Goal: Task Accomplishment & Management: Complete application form

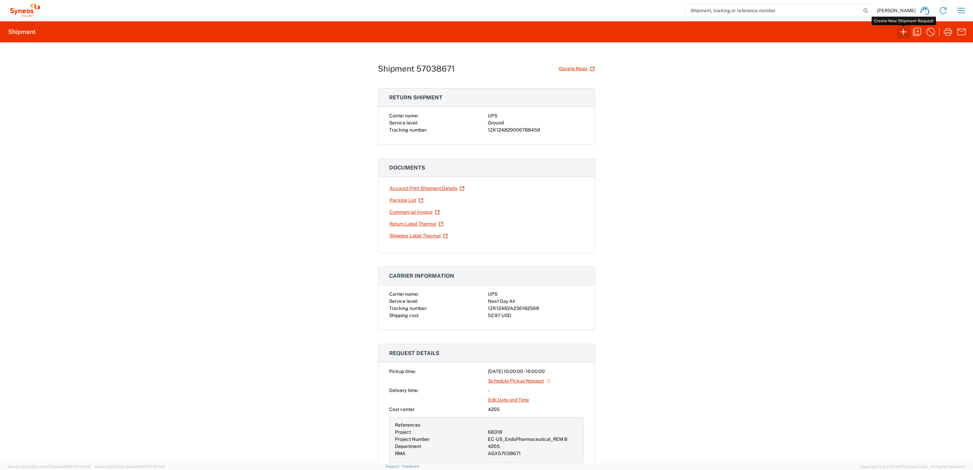
click at [906, 31] on icon "button" at bounding box center [903, 31] width 11 height 11
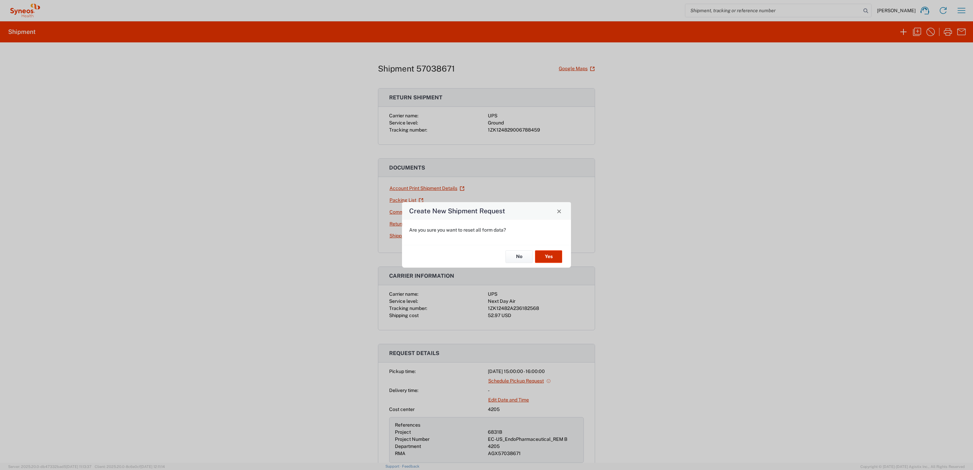
click at [552, 257] on button "Yes" at bounding box center [548, 256] width 27 height 13
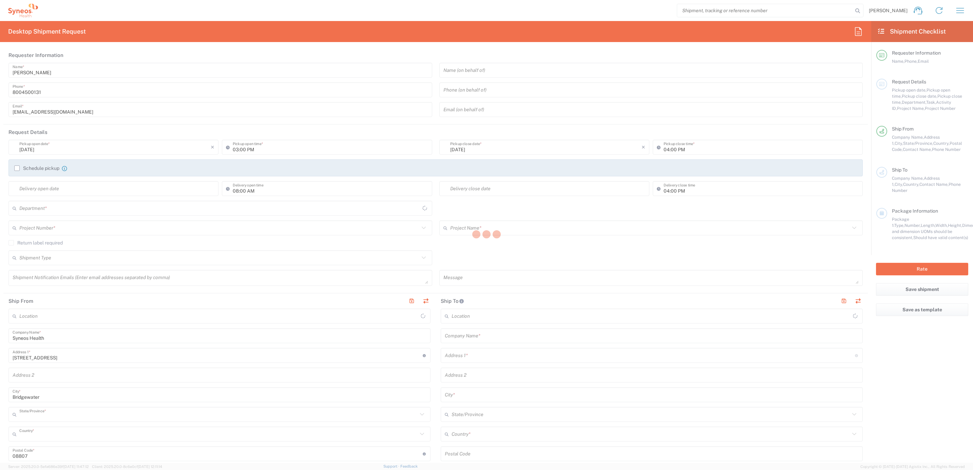
type input "4205"
type input "[US_STATE]"
type input "[GEOGRAPHIC_DATA]"
type input "Syneos Health Commercial Servi- [GEOGRAPHIC_DATA] [GEOGRAPHIC_DATA]"
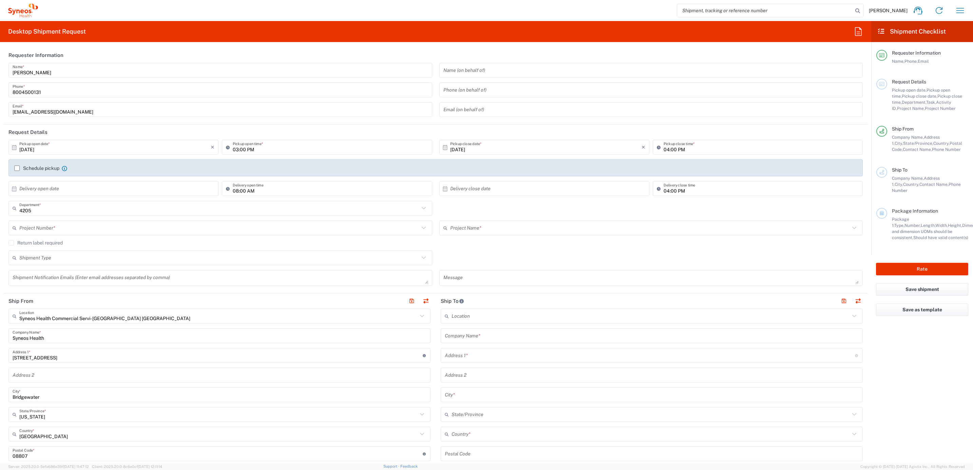
click at [61, 66] on input "[PERSON_NAME]" at bounding box center [221, 70] width 416 height 12
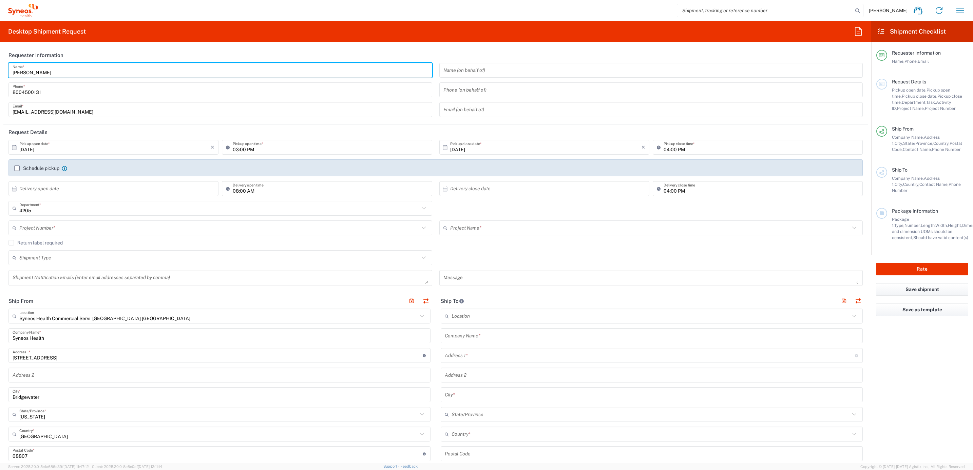
click at [61, 66] on input "[PERSON_NAME]" at bounding box center [221, 70] width 416 height 12
type input "Syneos Deployments"
click at [72, 50] on header "Requester Information" at bounding box center [435, 55] width 865 height 15
drag, startPoint x: 67, startPoint y: 75, endPoint x: -17, endPoint y: 83, distance: 84.6
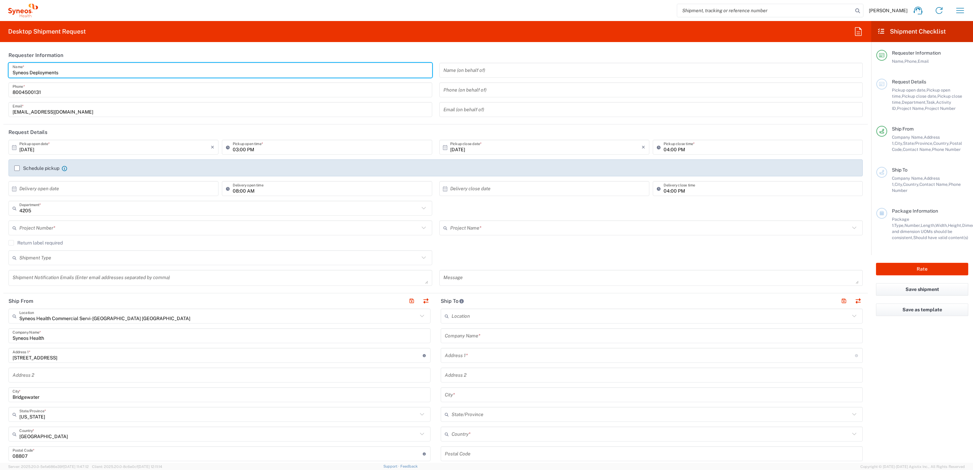
click at [0, 83] on html "[PERSON_NAME] Home Shipment estimator Shipment tracking Desktop shipment reques…" at bounding box center [486, 235] width 973 height 470
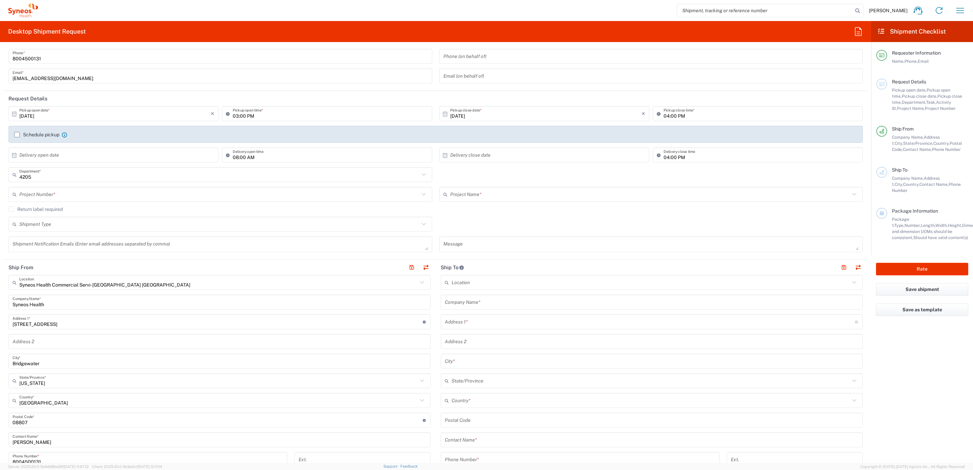
scroll to position [153, 0]
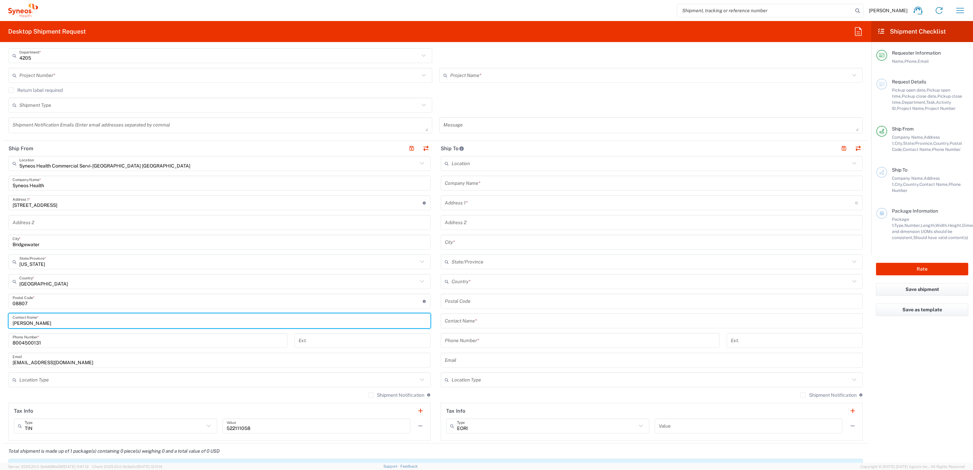
drag, startPoint x: 59, startPoint y: 321, endPoint x: 9, endPoint y: 313, distance: 50.6
click at [0, 319] on html "[PERSON_NAME] Home Shipment estimator Shipment tracking Desktop shipment reques…" at bounding box center [486, 235] width 973 height 470
paste input "Syneos Deployments"
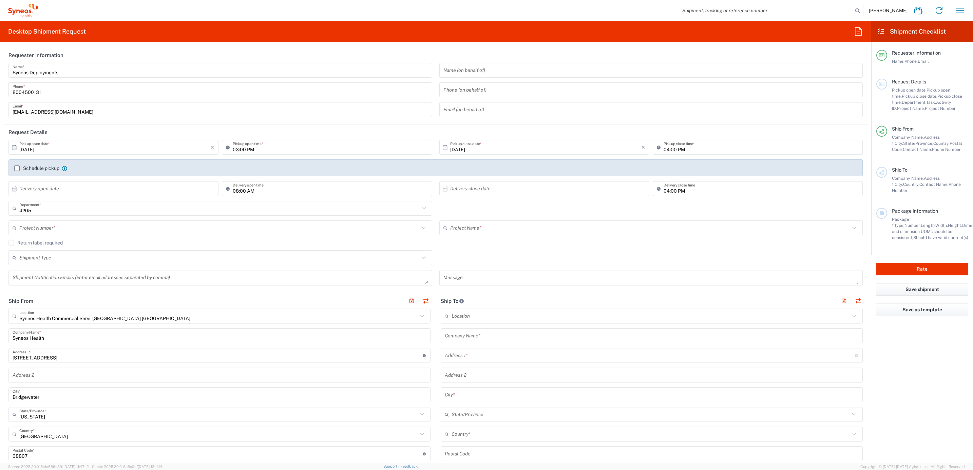
type input "Syneos Deployments"
click at [78, 229] on input "text" at bounding box center [219, 228] width 400 height 12
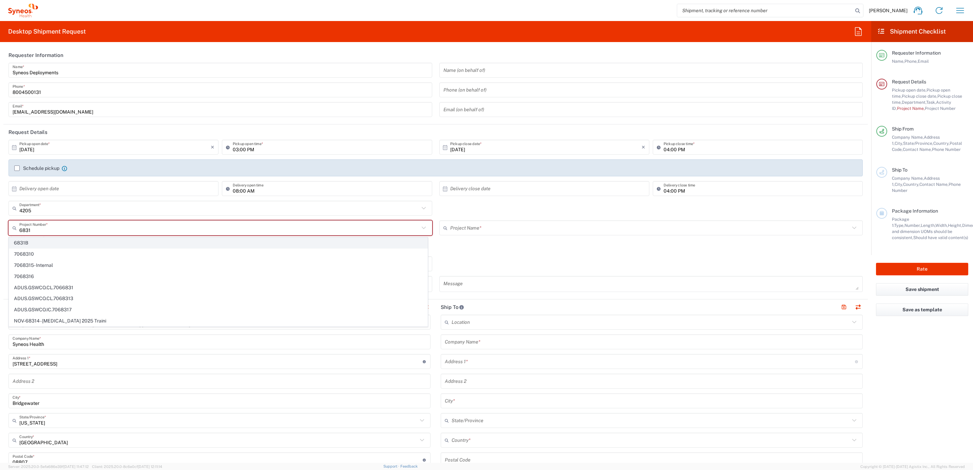
click at [43, 243] on span "6831B" at bounding box center [218, 243] width 418 height 11
type input "6831B"
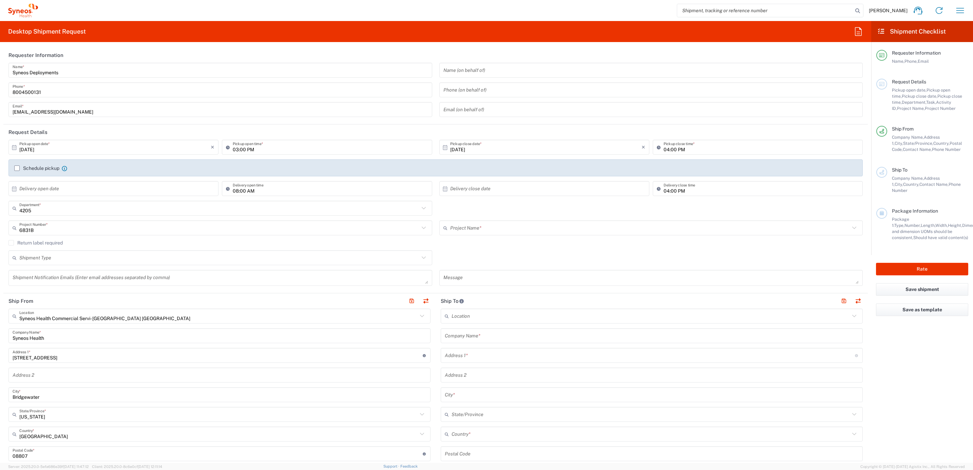
type input "EC-US_EndoPharmaceutical_REM B"
click at [465, 338] on input "text" at bounding box center [652, 336] width 414 height 12
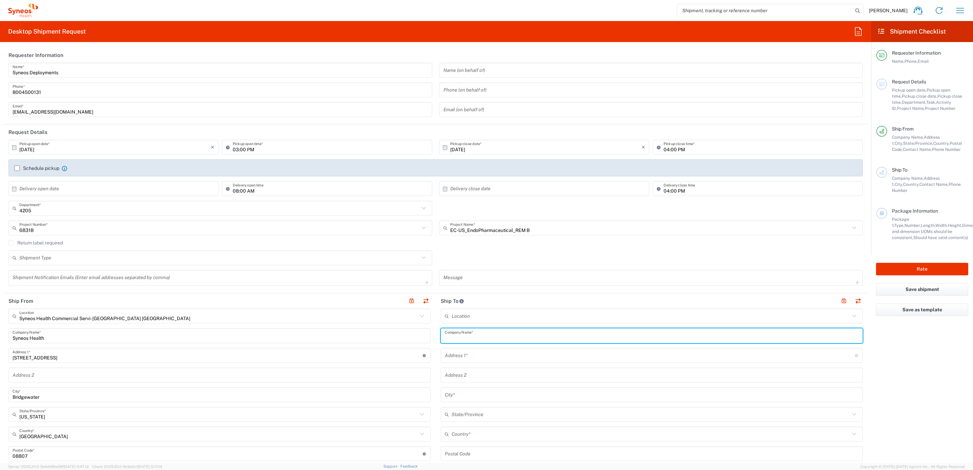
paste input "[PERSON_NAME]"
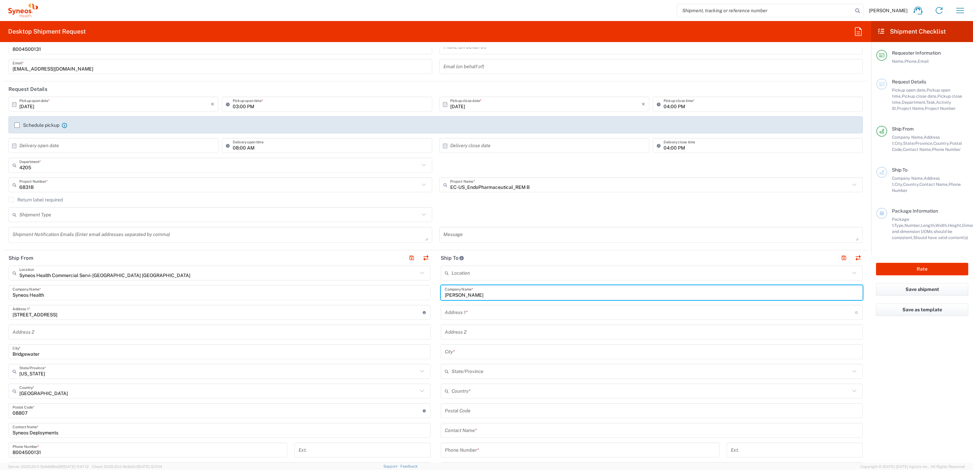
scroll to position [153, 0]
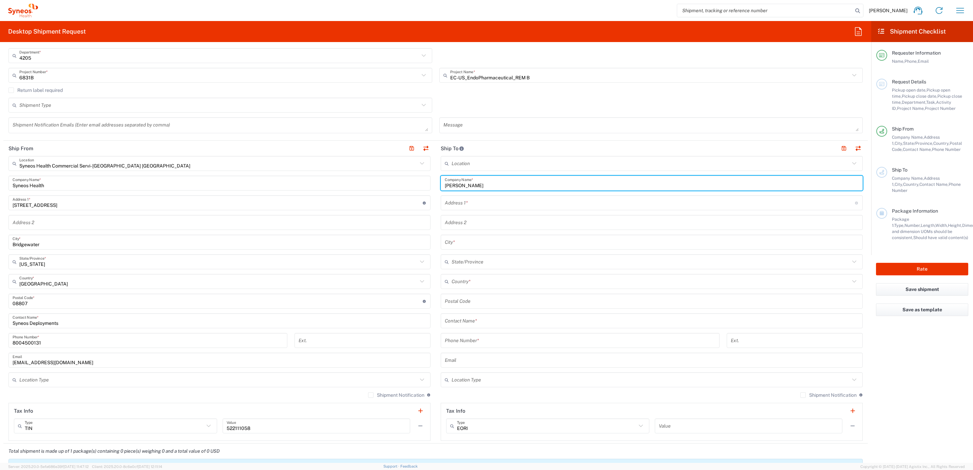
type input "[PERSON_NAME]"
click at [469, 327] on input "text" at bounding box center [652, 321] width 414 height 12
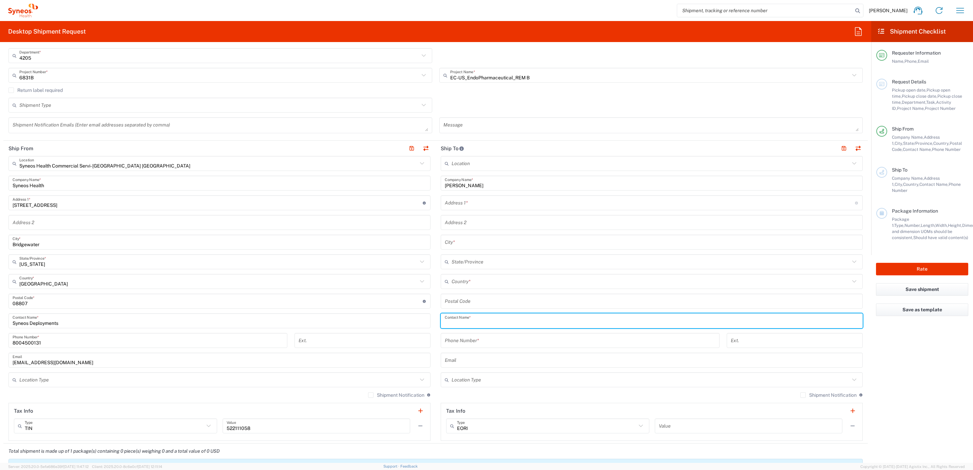
paste input "[PERSON_NAME]"
type input "[PERSON_NAME]"
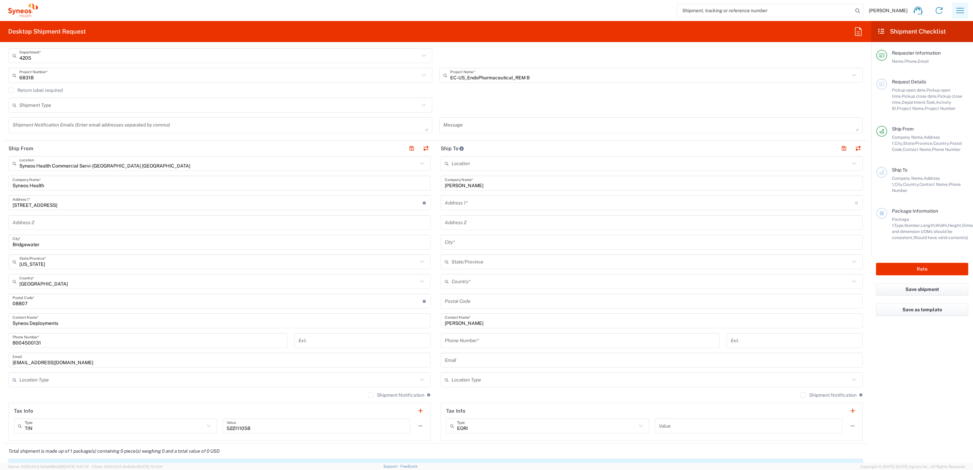
click at [961, 7] on icon "button" at bounding box center [960, 10] width 11 height 11
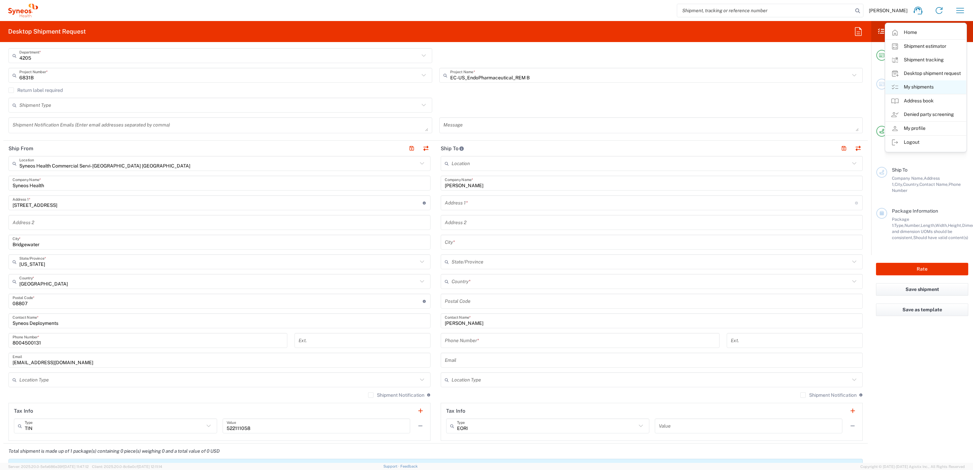
click at [933, 89] on link "My shipments" at bounding box center [926, 87] width 81 height 14
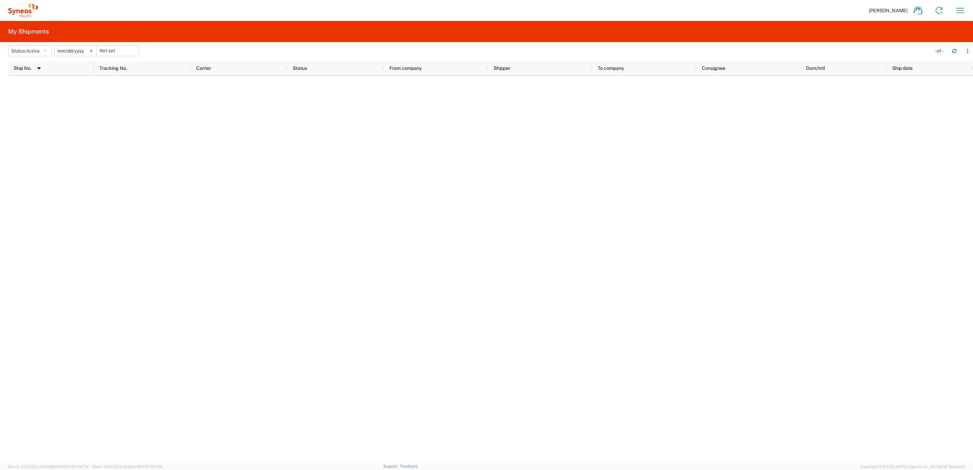
click at [92, 51] on icon at bounding box center [91, 51] width 2 height 2
click at [49, 47] on button "Status: Active" at bounding box center [30, 50] width 44 height 11
click at [41, 85] on span "All" at bounding box center [47, 86] width 79 height 11
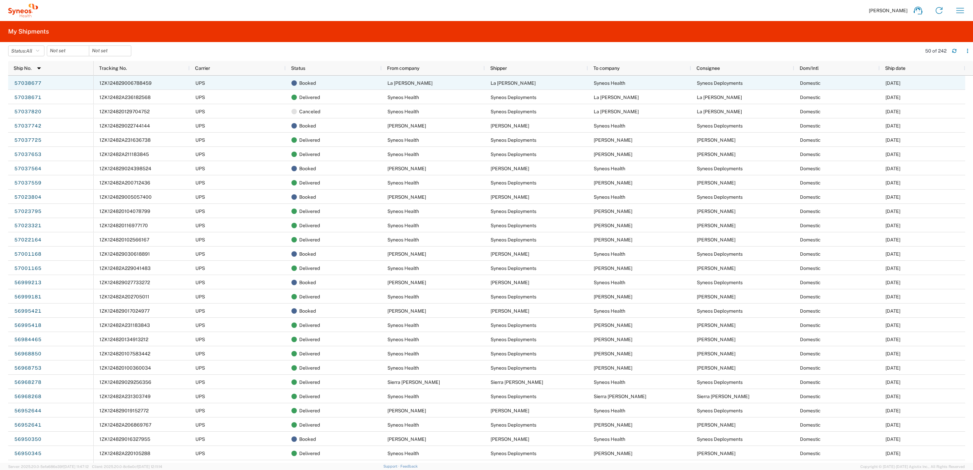
click at [34, 80] on link "57038677" at bounding box center [28, 83] width 28 height 11
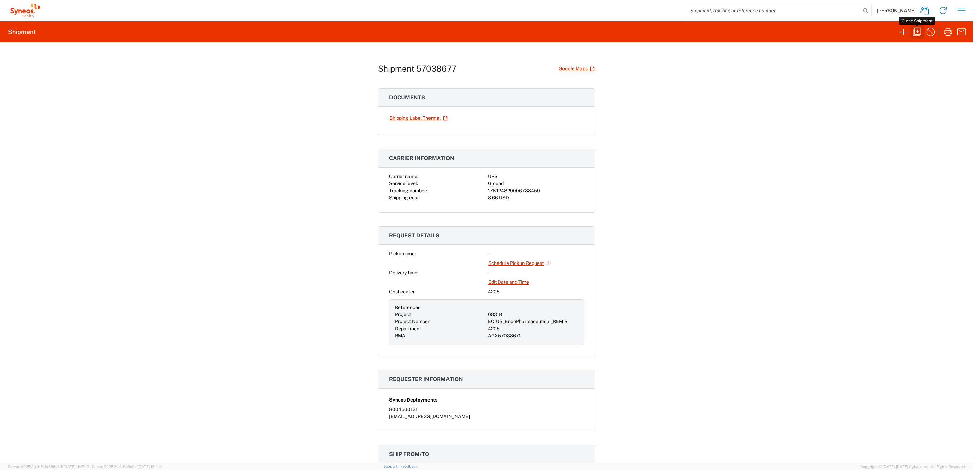
click at [915, 31] on icon "button" at bounding box center [917, 31] width 11 height 11
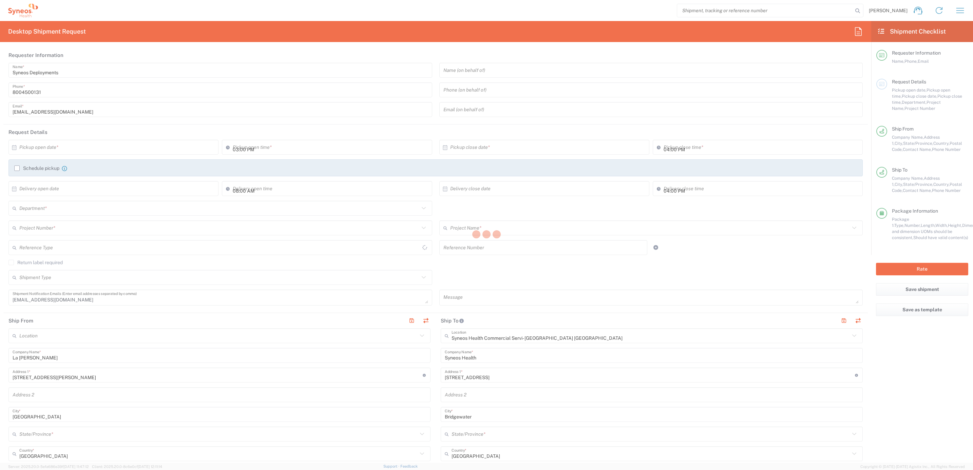
type input "[US_STATE]"
type input "Your Packaging"
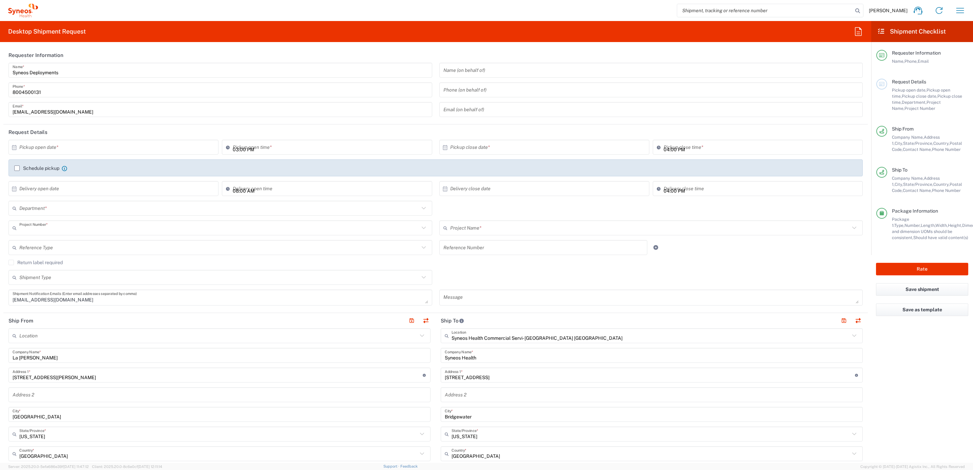
type input "6831B"
type input "EC-US_EndoPharmaceutical_REM B"
type input "4205"
click at [74, 146] on input "text" at bounding box center [114, 148] width 191 height 12
click at [103, 190] on span "7" at bounding box center [104, 190] width 10 height 10
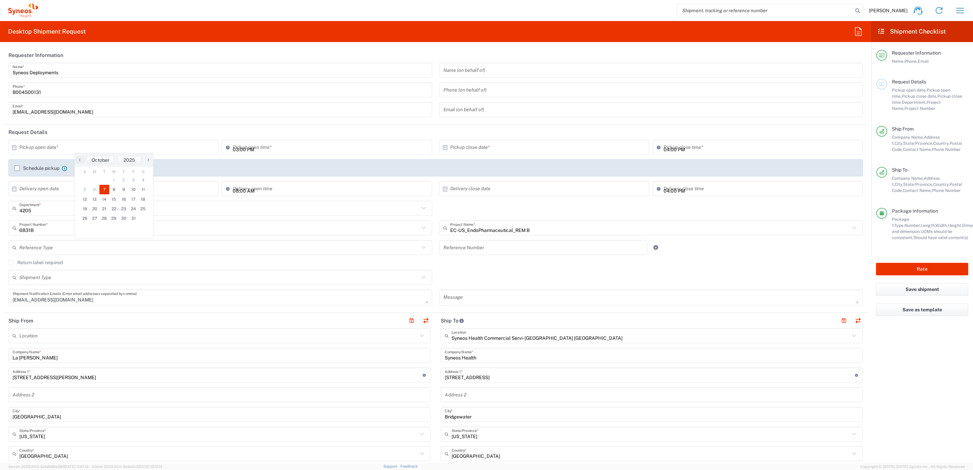
type input "[DATE]"
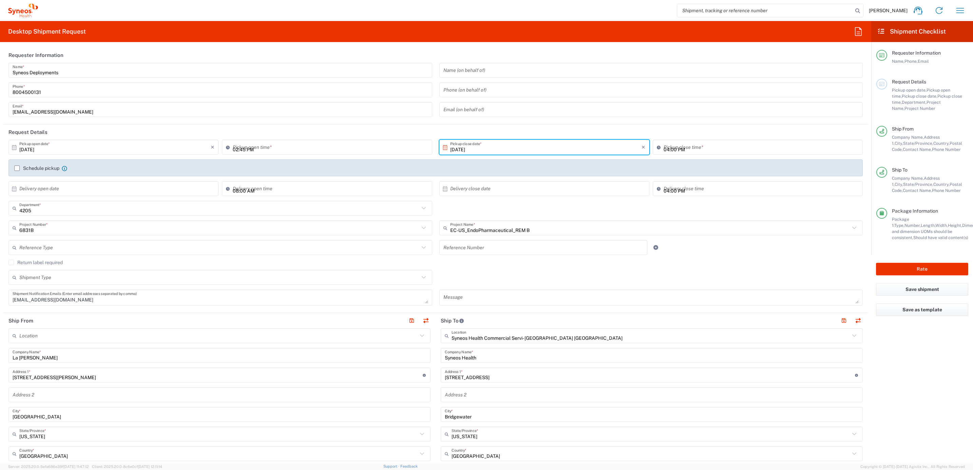
click at [252, 148] on input "02:45 PM" at bounding box center [330, 148] width 195 height 12
type input "03:45 PM"
click at [429, 172] on div "Schedule pickup When scheduling a pickup please be sure to meet the following c…" at bounding box center [436, 170] width 850 height 11
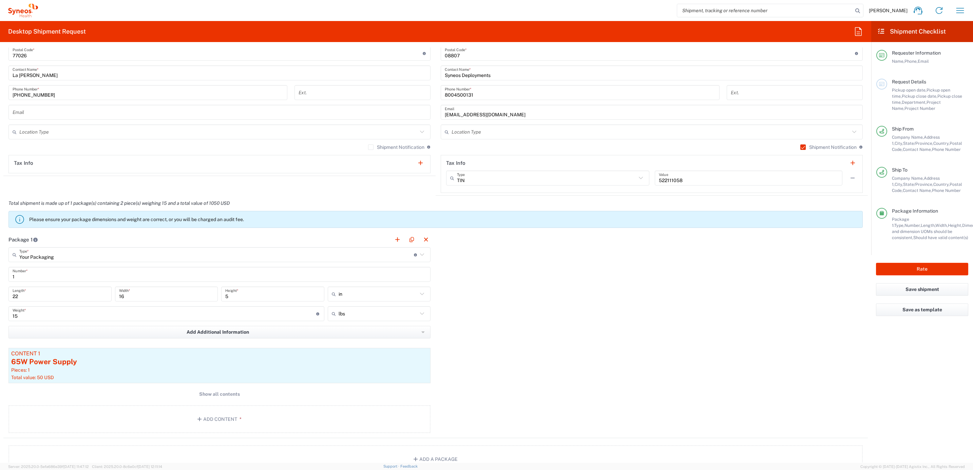
scroll to position [509, 0]
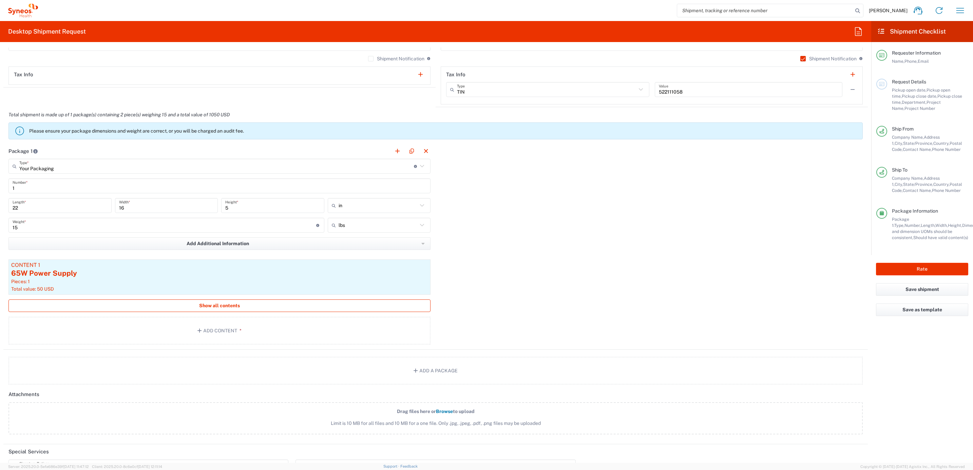
click at [343, 311] on button "Show all contents" at bounding box center [219, 306] width 422 height 13
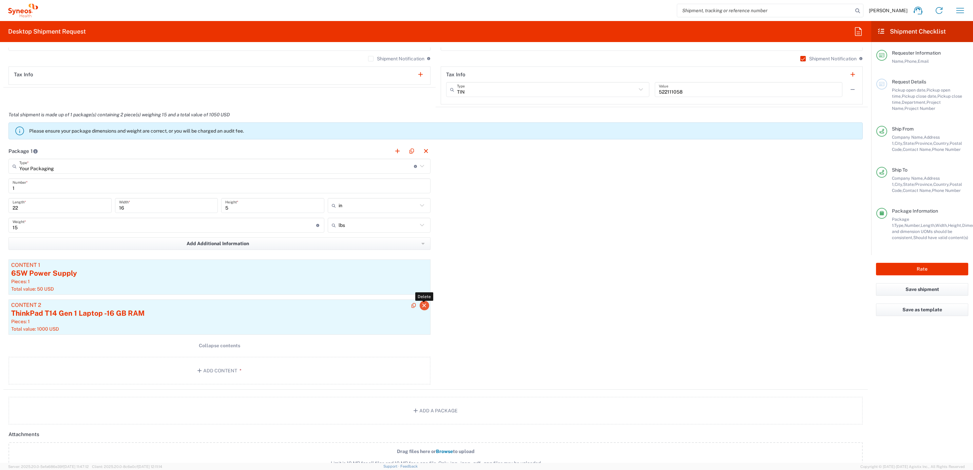
click at [422, 308] on icon "button" at bounding box center [425, 305] width 6 height 5
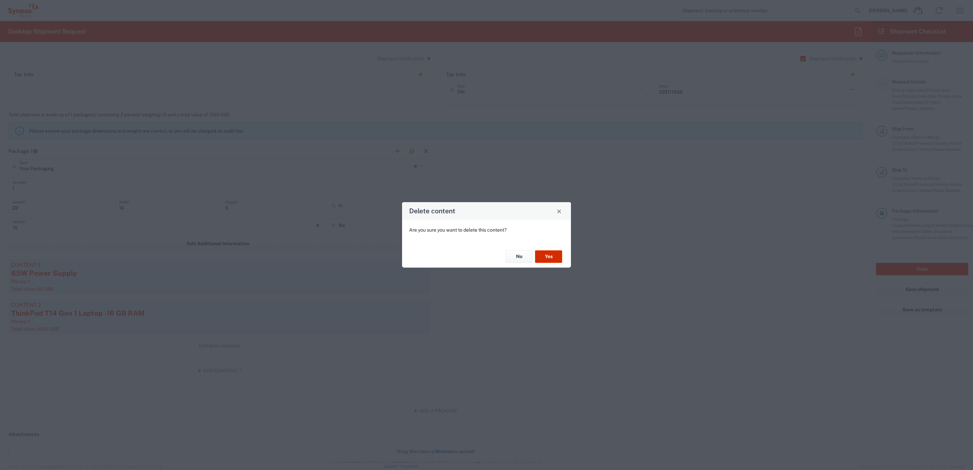
click at [544, 254] on button "Yes" at bounding box center [548, 256] width 27 height 13
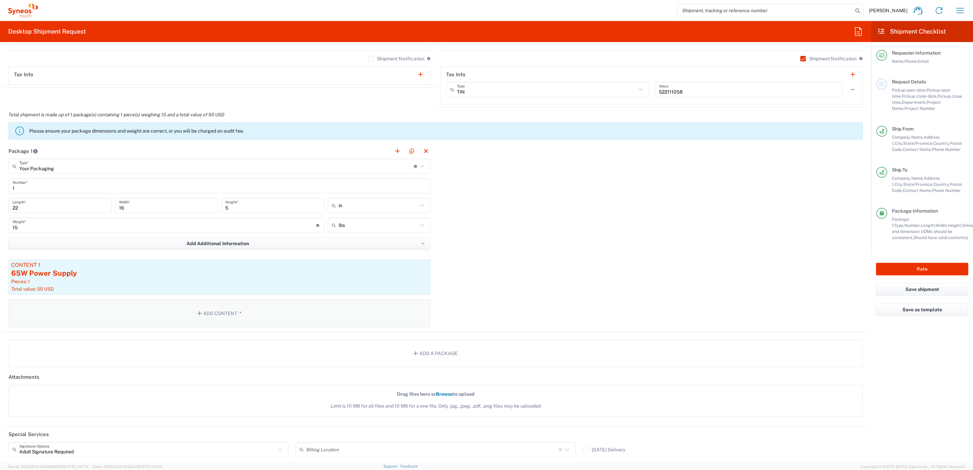
click at [293, 306] on button "Add Content *" at bounding box center [219, 314] width 422 height 28
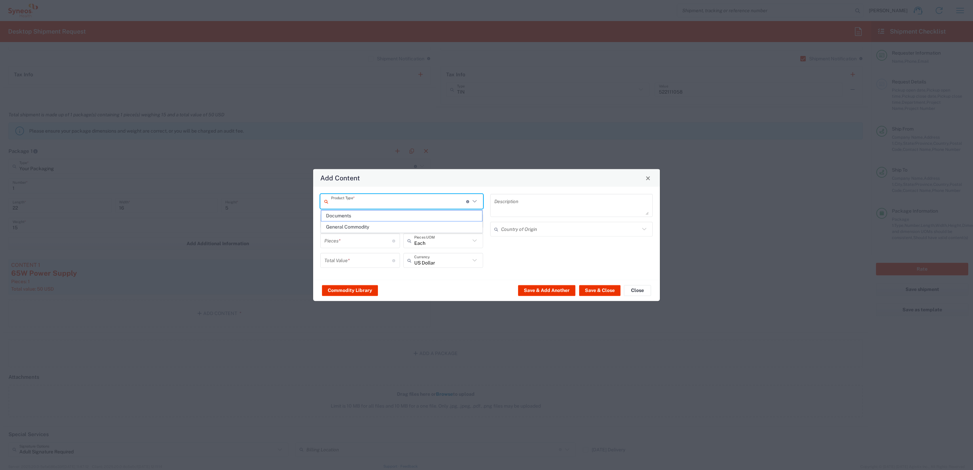
click at [374, 200] on input "text" at bounding box center [398, 201] width 135 height 12
click at [366, 229] on span "General Commodity" at bounding box center [401, 227] width 161 height 11
type input "General Commodity"
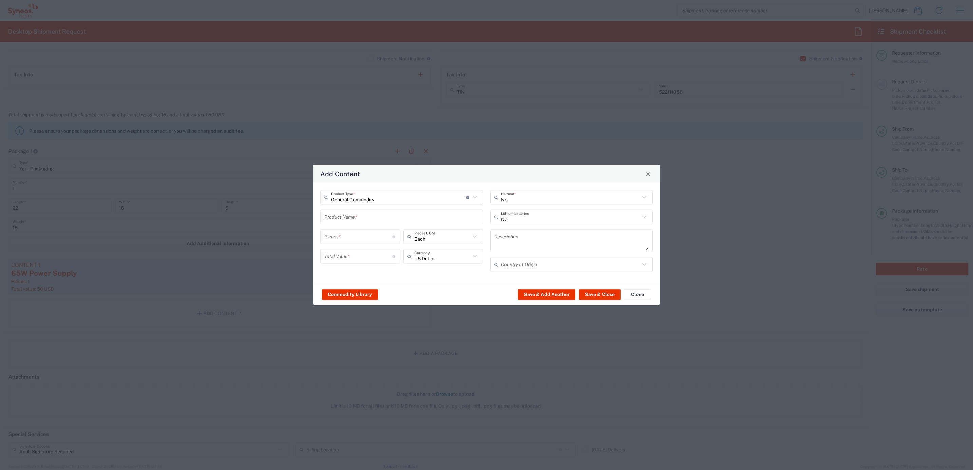
click at [348, 221] on input "text" at bounding box center [401, 217] width 155 height 12
type input "HDMI Cable"
click at [346, 237] on input "number" at bounding box center [358, 237] width 68 height 12
type input "1"
click at [345, 254] on input "number" at bounding box center [358, 256] width 68 height 12
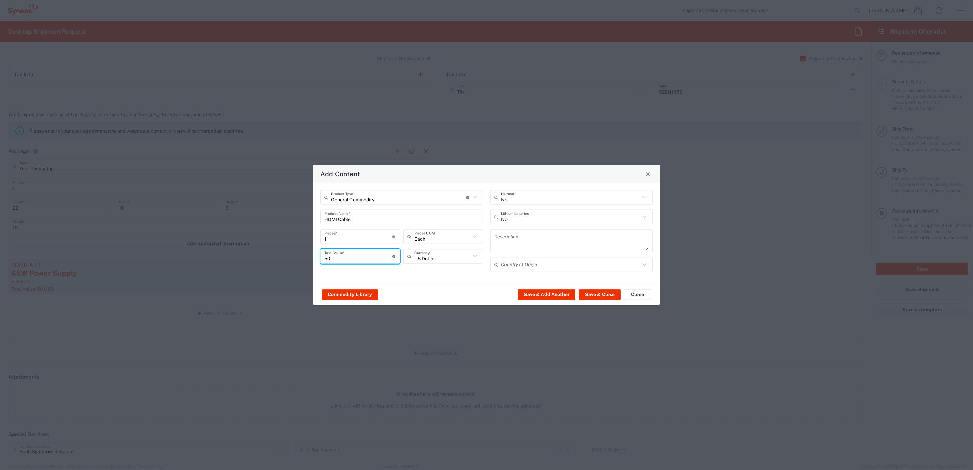
type input "50"
drag, startPoint x: 461, startPoint y: 290, endPoint x: 580, endPoint y: 294, distance: 119.9
click at [461, 290] on div "Commodity Library Save & Add Another Save & Close Close" at bounding box center [486, 294] width 347 height 21
click at [608, 297] on button "Save & Close" at bounding box center [599, 294] width 41 height 11
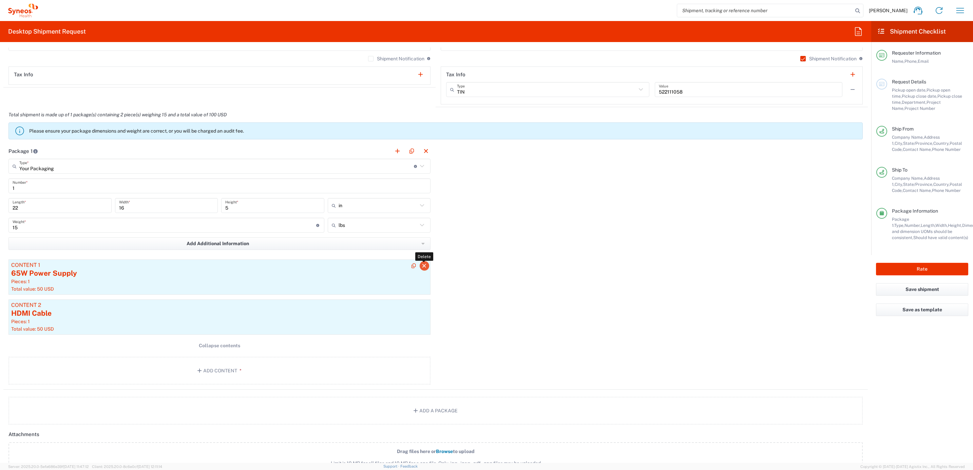
click at [422, 268] on icon "button" at bounding box center [425, 266] width 6 height 5
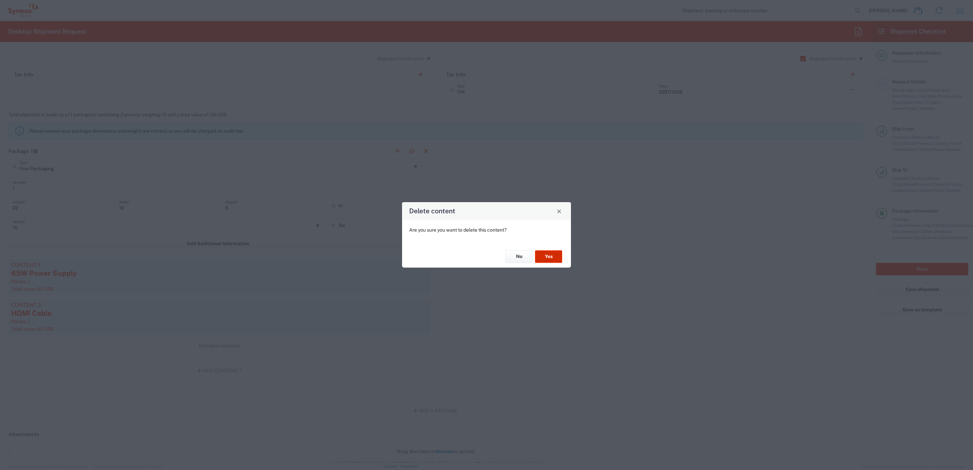
click at [551, 255] on button "Yes" at bounding box center [548, 256] width 27 height 13
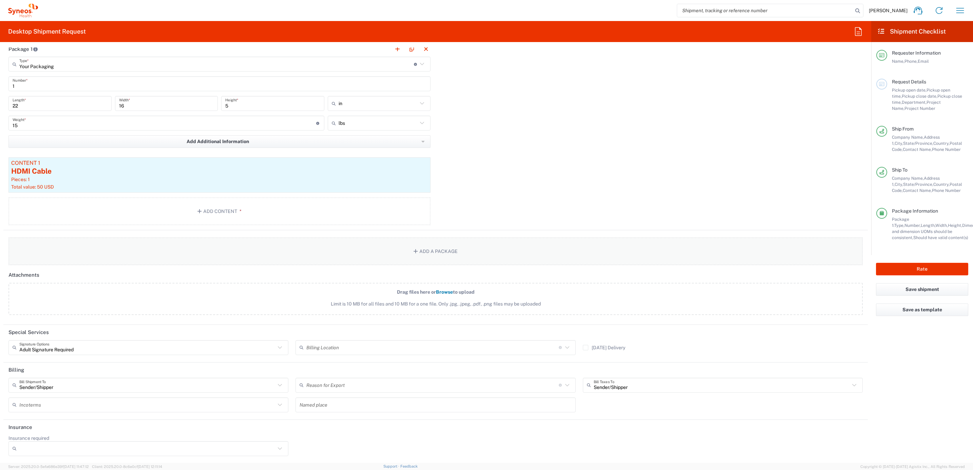
scroll to position [613, 0]
click at [253, 349] on input "text" at bounding box center [147, 347] width 256 height 12
click at [76, 361] on span "Adult Signature Required" at bounding box center [147, 362] width 276 height 11
click at [467, 177] on div "Package 1 Your Packaging Type * Material used to package goods Your Packaging E…" at bounding box center [435, 135] width 865 height 189
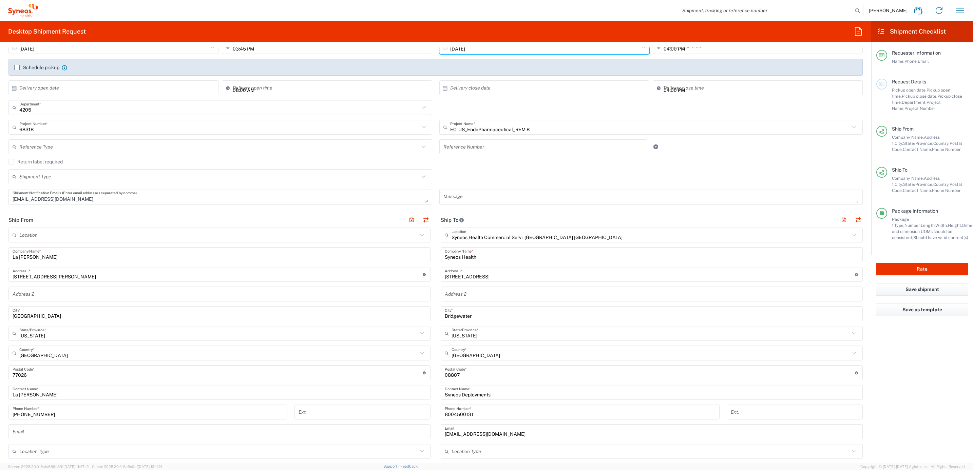
scroll to position [102, 0]
click at [854, 220] on button "button" at bounding box center [859, 220] width 10 height 10
type input "Syneos Health Commercial Servi- [GEOGRAPHIC_DATA] [GEOGRAPHIC_DATA]"
type input "Syneos Health"
type input "[STREET_ADDRESS]"
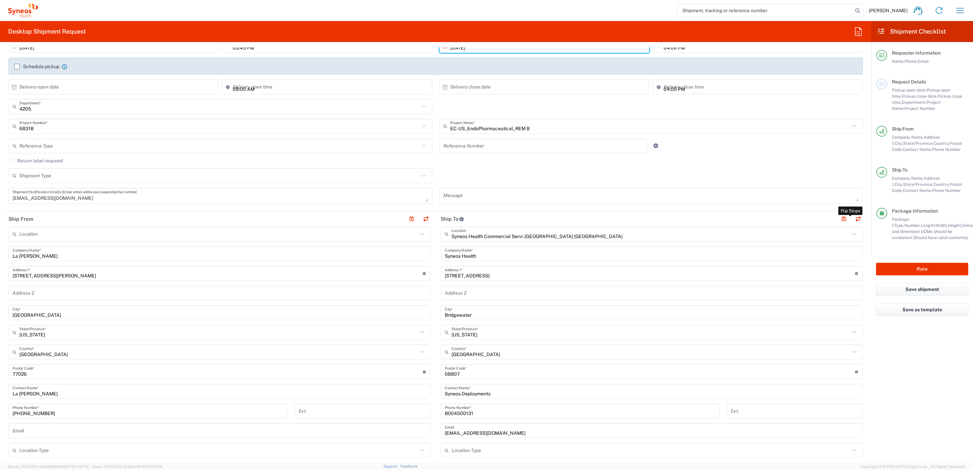
type input "Bridgewater"
type input "[US_STATE]"
type input "08807"
type input "Syneos Deployments"
type input "8004500131"
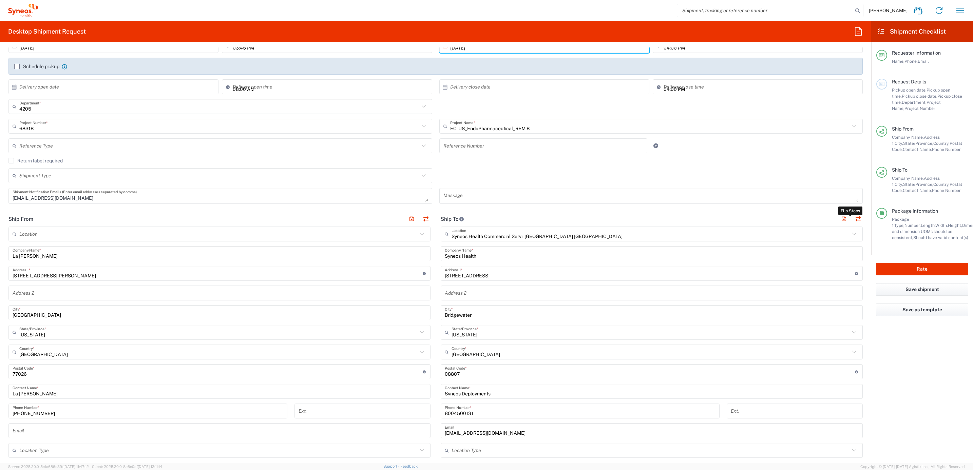
type input "[EMAIL_ADDRESS][DOMAIN_NAME]"
type input "La [PERSON_NAME]"
type input "[STREET_ADDRESS][PERSON_NAME]"
type input "[GEOGRAPHIC_DATA]"
type input "[US_STATE]"
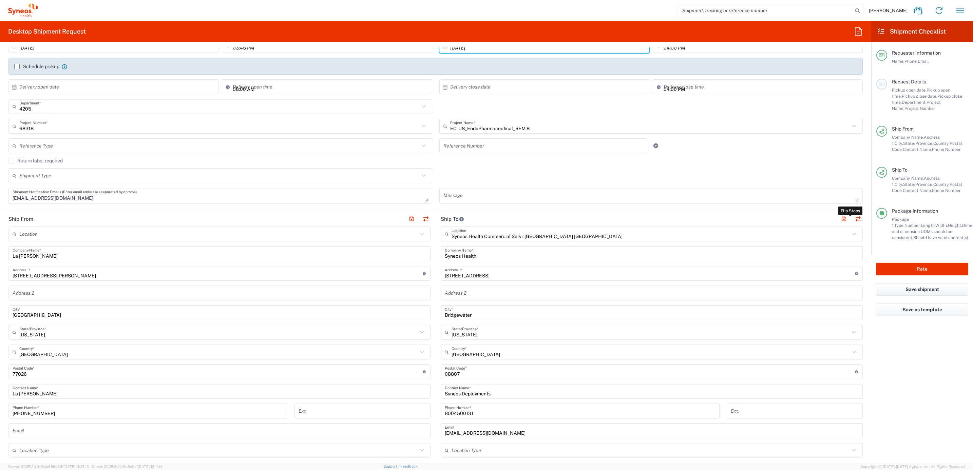
type input "77026"
type input "La [PERSON_NAME]"
type input "[PHONE_NUMBER]"
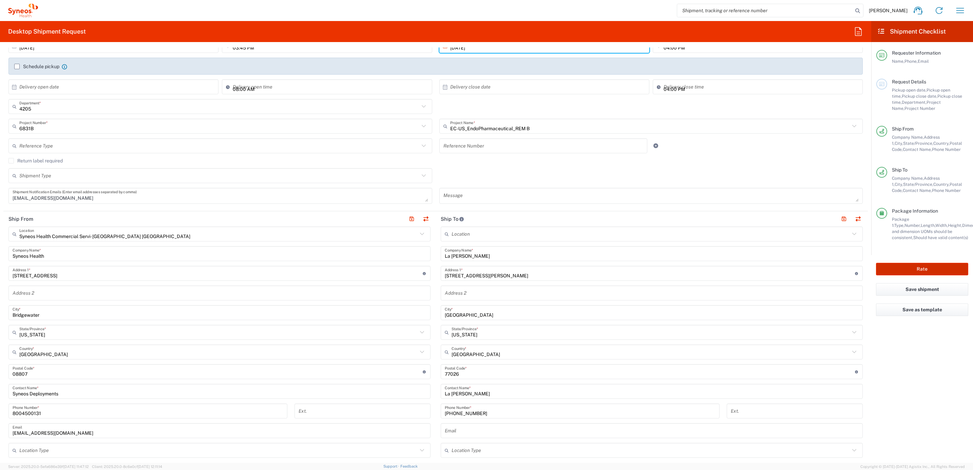
click at [907, 268] on button "Rate" at bounding box center [922, 269] width 92 height 13
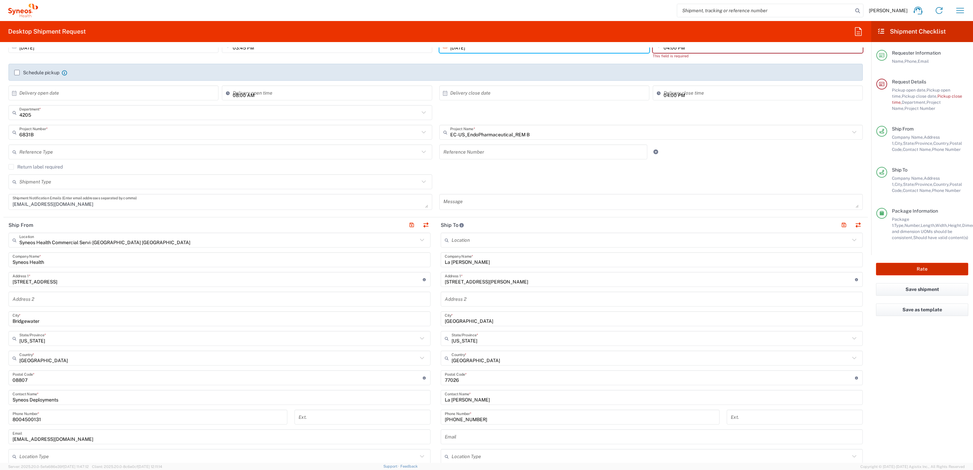
scroll to position [0, 0]
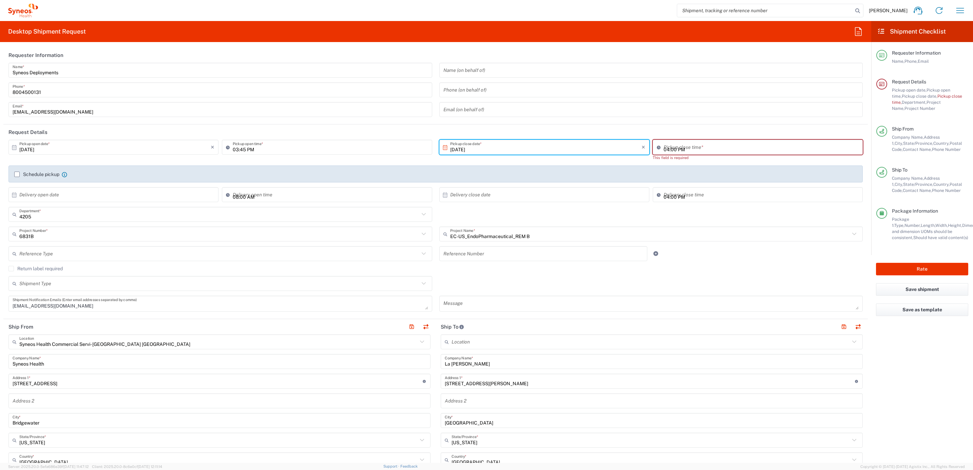
click at [657, 154] on div "04:00 PM Pickup close time *" at bounding box center [758, 147] width 210 height 15
click at [667, 148] on input "02:47 PM" at bounding box center [761, 148] width 195 height 12
click at [669, 148] on input "04:47 PM" at bounding box center [761, 148] width 195 height 12
type input "04:30 PM"
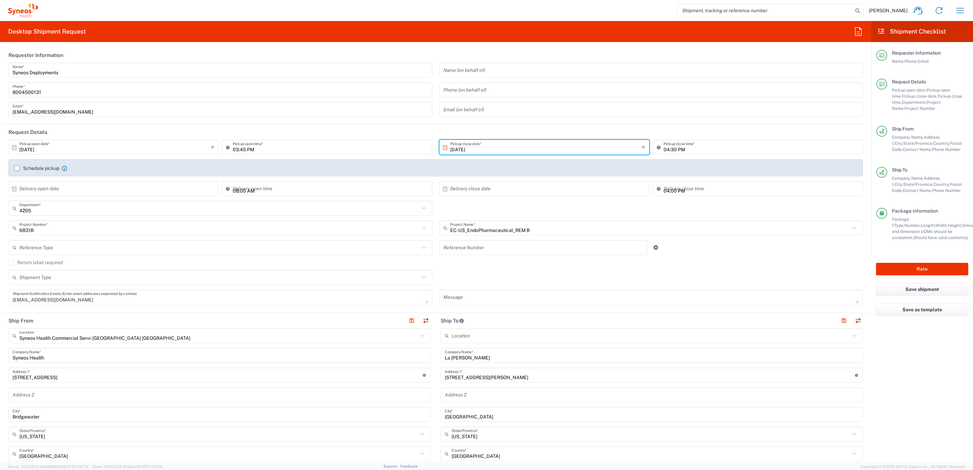
click at [712, 162] on div "[DATE] × Pickup open date * Cancel Apply 03:45 PM Pickup open time * [DATE] × P…" at bounding box center [436, 170] width 862 height 61
click at [909, 274] on button "Rate" at bounding box center [922, 269] width 92 height 13
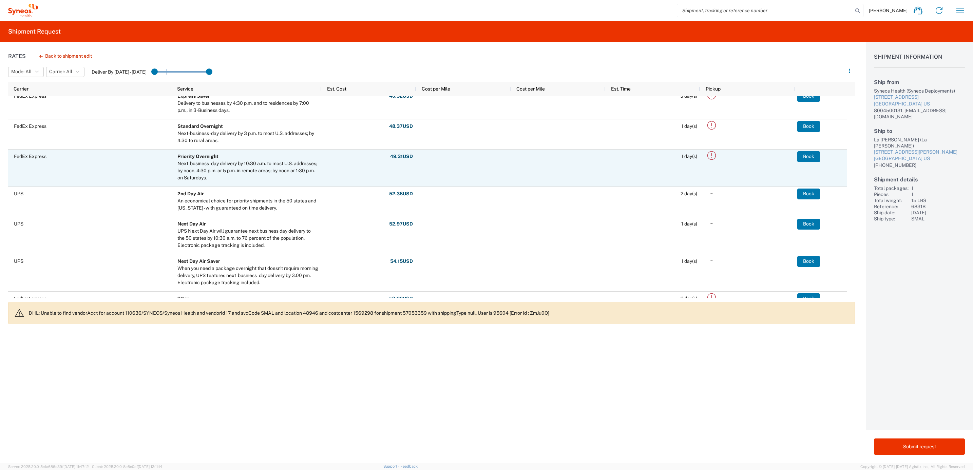
scroll to position [102, 0]
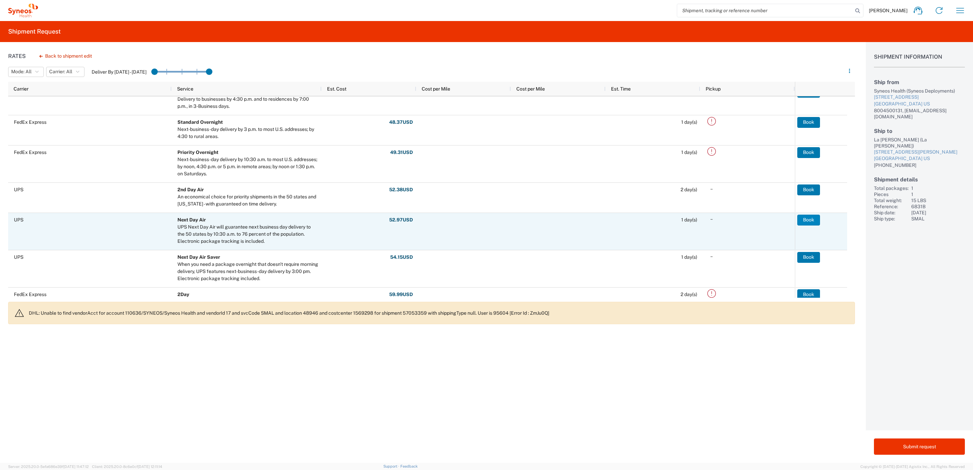
click at [808, 218] on button "Book" at bounding box center [809, 220] width 23 height 11
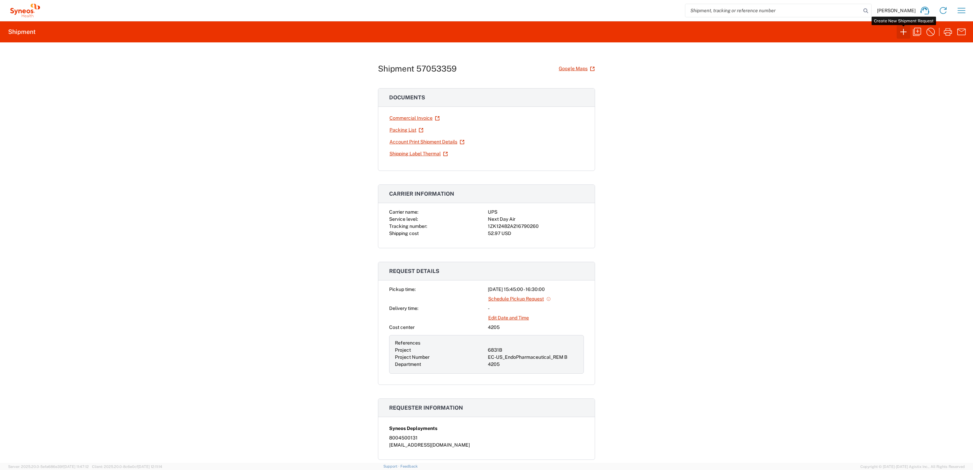
click at [905, 34] on icon "button" at bounding box center [903, 31] width 11 height 11
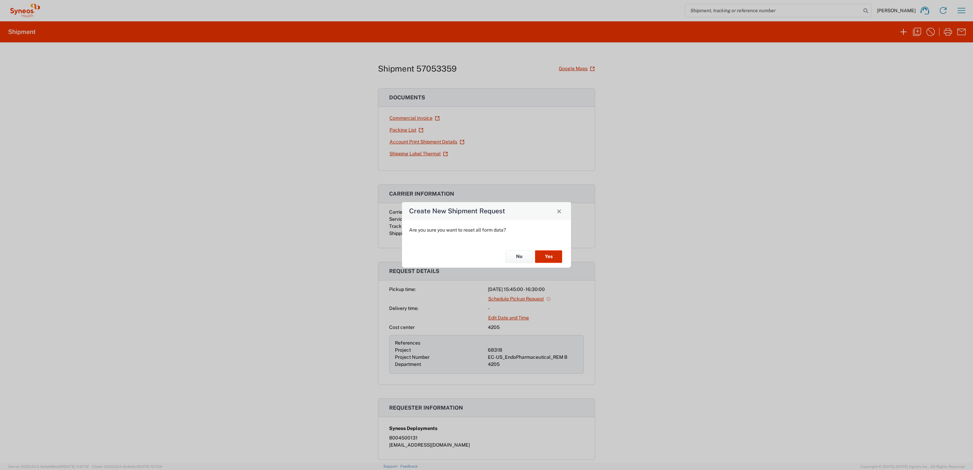
click at [549, 252] on button "Yes" at bounding box center [548, 256] width 27 height 13
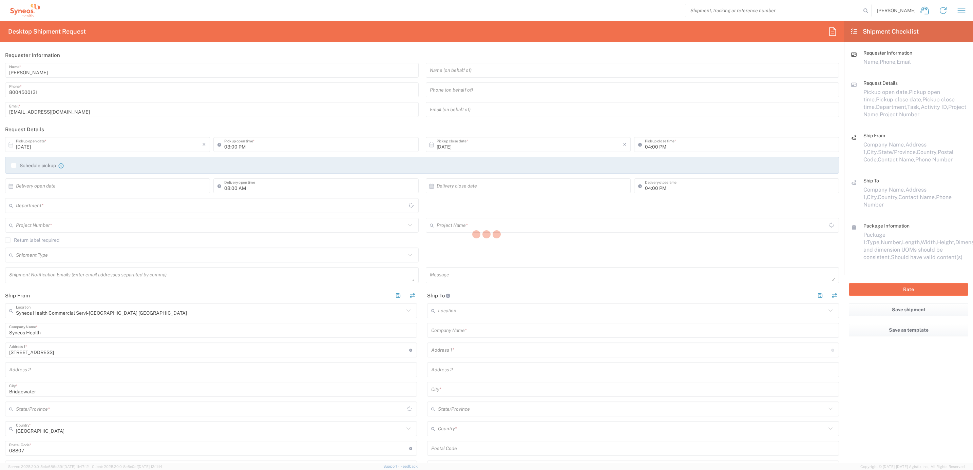
type input "4205"
type input "[US_STATE]"
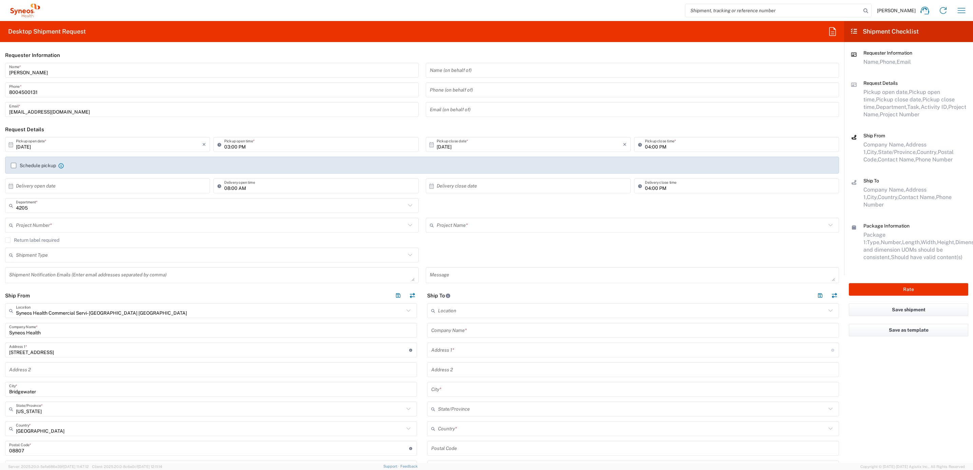
click at [43, 71] on input "[PERSON_NAME]" at bounding box center [212, 70] width 406 height 12
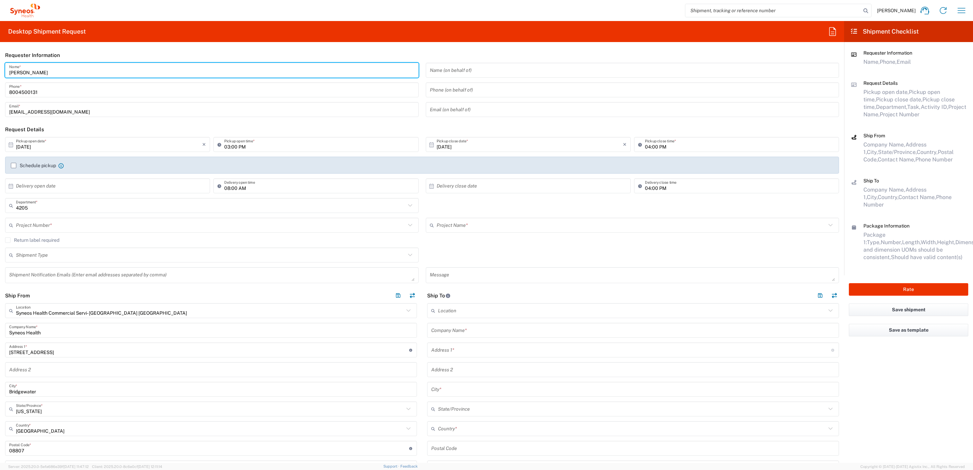
click at [43, 71] on input "[PERSON_NAME]" at bounding box center [212, 70] width 406 height 12
click at [41, 71] on input "[PERSON_NAME]" at bounding box center [212, 70] width 406 height 12
click at [61, 70] on input "Syneos Deployments" at bounding box center [212, 70] width 406 height 12
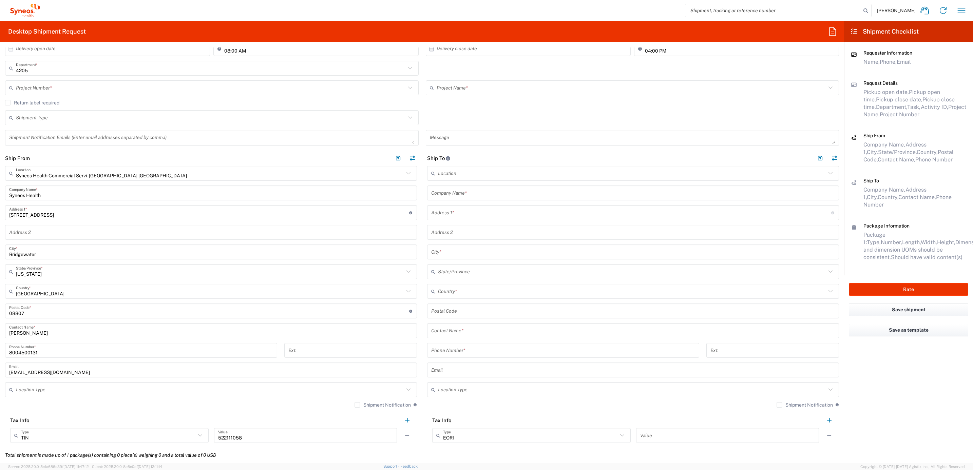
scroll to position [153, 0]
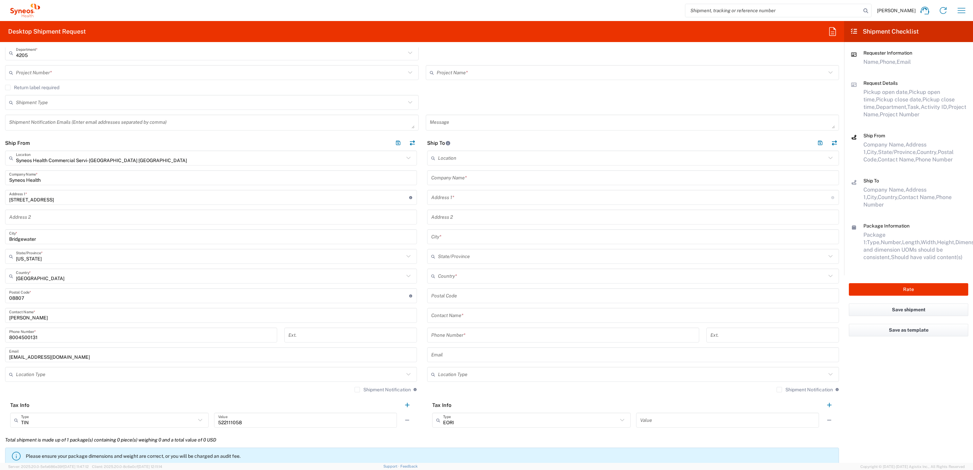
type input "Syneos Deployments"
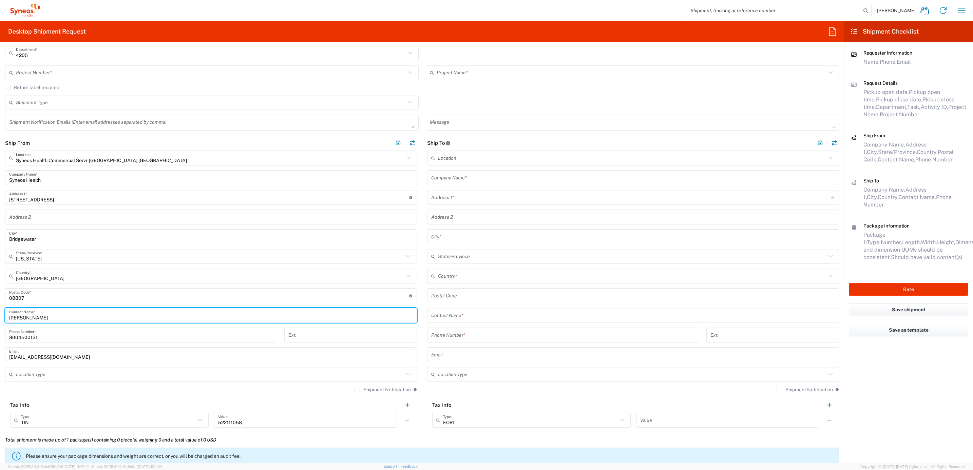
click at [49, 312] on input "[PERSON_NAME]" at bounding box center [211, 316] width 404 height 12
drag, startPoint x: 19, startPoint y: 317, endPoint x: 27, endPoint y: 311, distance: 10.5
click at [2, 319] on main "Syneos Health Commercial Servi- [GEOGRAPHIC_DATA] [GEOGRAPHIC_DATA] Location Sy…" at bounding box center [211, 292] width 422 height 282
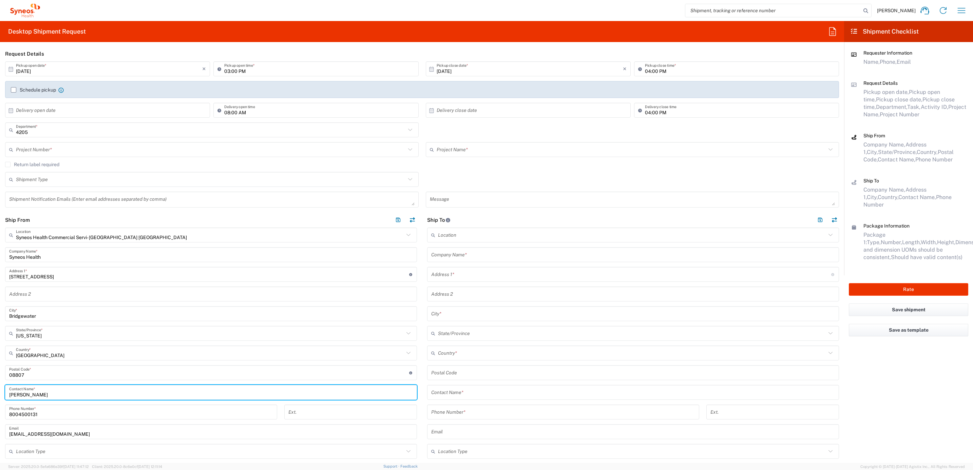
scroll to position [0, 0]
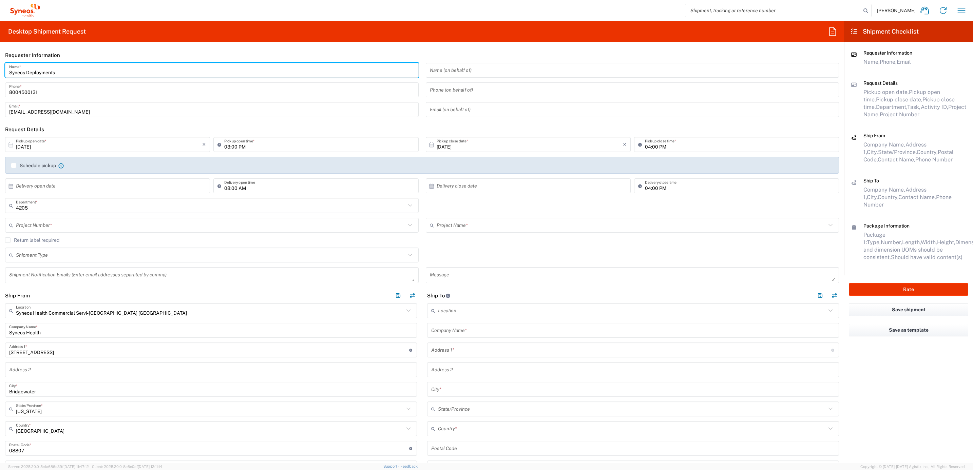
drag, startPoint x: 70, startPoint y: 72, endPoint x: 4, endPoint y: 67, distance: 65.8
click at [4, 67] on div "Syneos Deployments Name * [PHONE_NUMBER] Phone * [EMAIL_ADDRESS][DOMAIN_NAME] E…" at bounding box center [212, 92] width 421 height 59
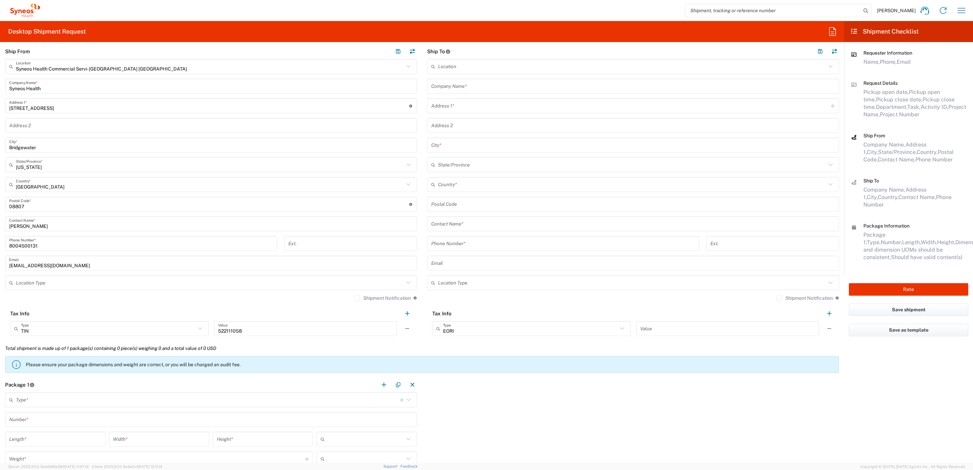
scroll to position [153, 0]
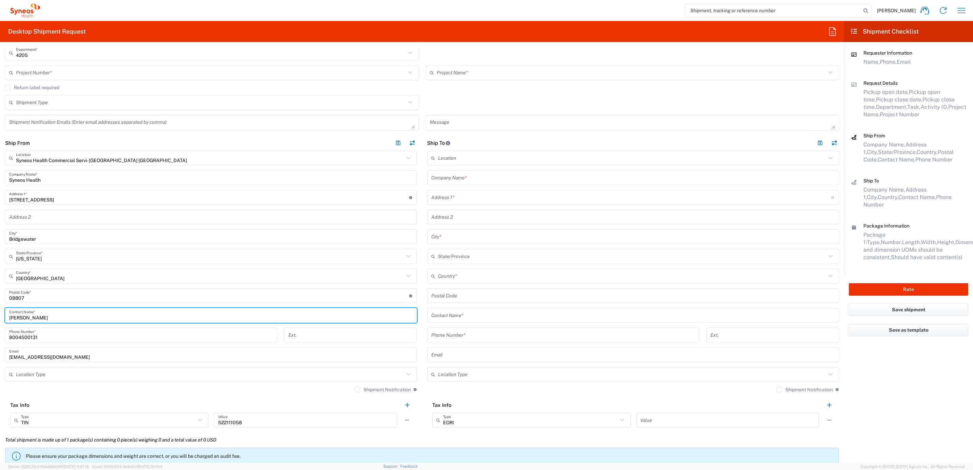
drag, startPoint x: 39, startPoint y: 316, endPoint x: 60, endPoint y: 304, distance: 23.8
click at [0, 314] on html "[PERSON_NAME] Home Shipment estimator Shipment tracking Desktop shipment reques…" at bounding box center [486, 235] width 973 height 470
paste input "Syneos Deployments"
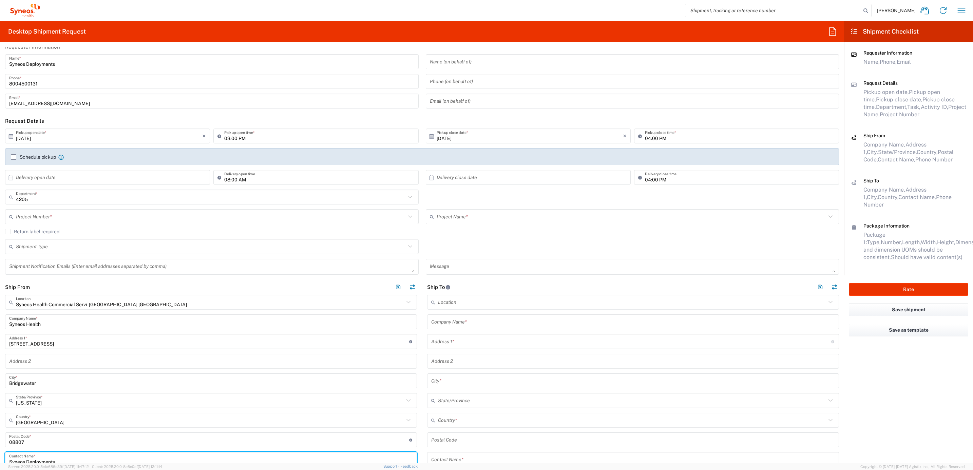
scroll to position [0, 0]
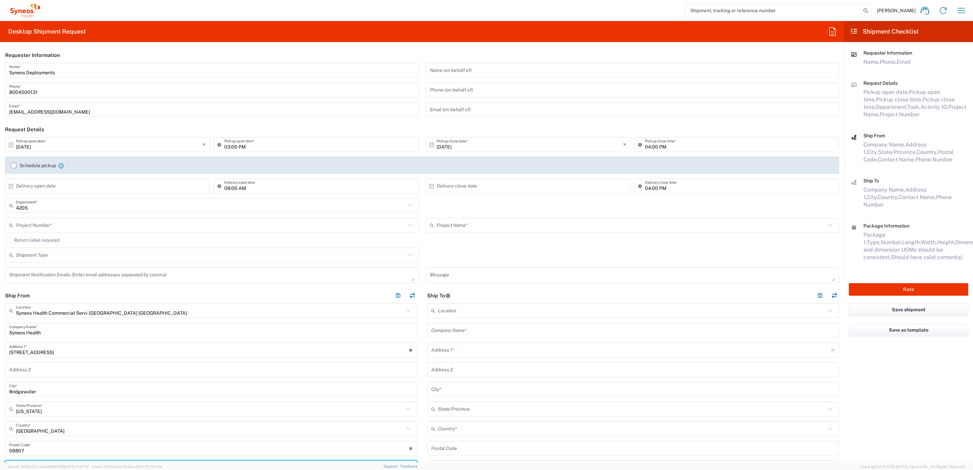
type input "Syneos Deployments"
click at [58, 225] on input "text" at bounding box center [211, 226] width 390 height 12
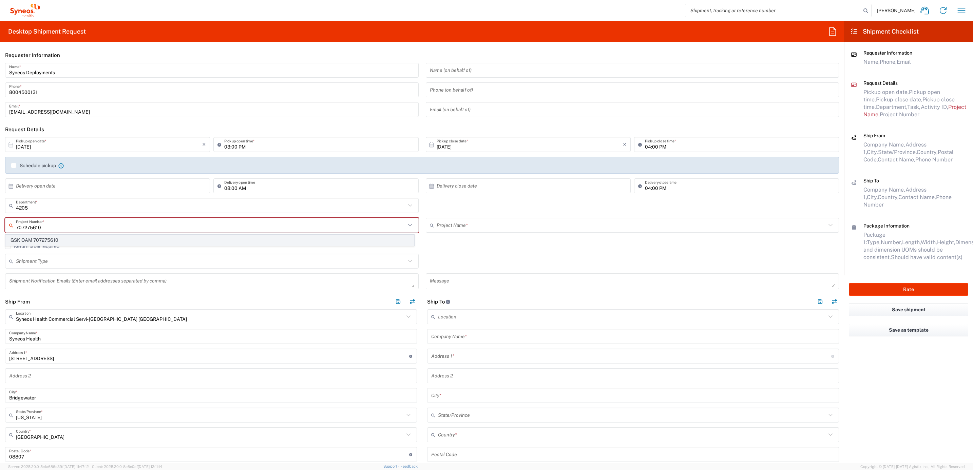
click at [52, 239] on span "GSK OAM 707275610" at bounding box center [210, 240] width 408 height 11
type input "GSK OAM 707275610"
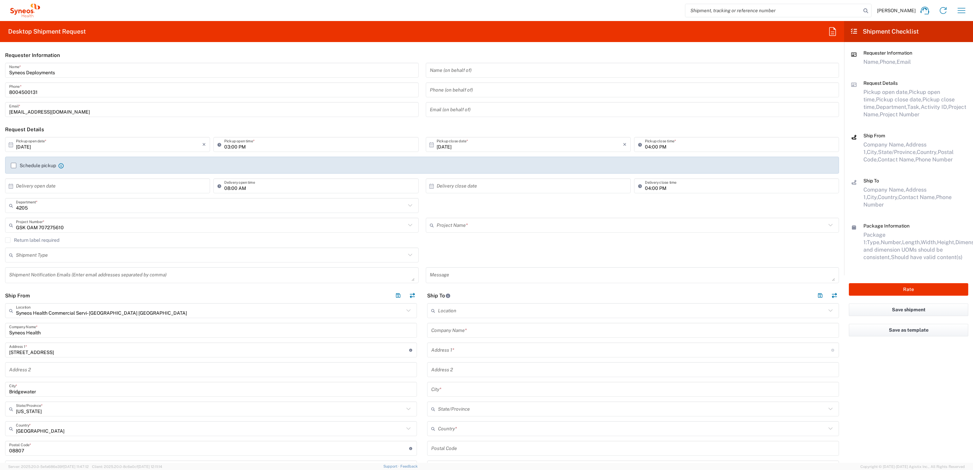
type input "GSK OAM 707275610"
click at [468, 333] on input "text" at bounding box center [633, 331] width 404 height 12
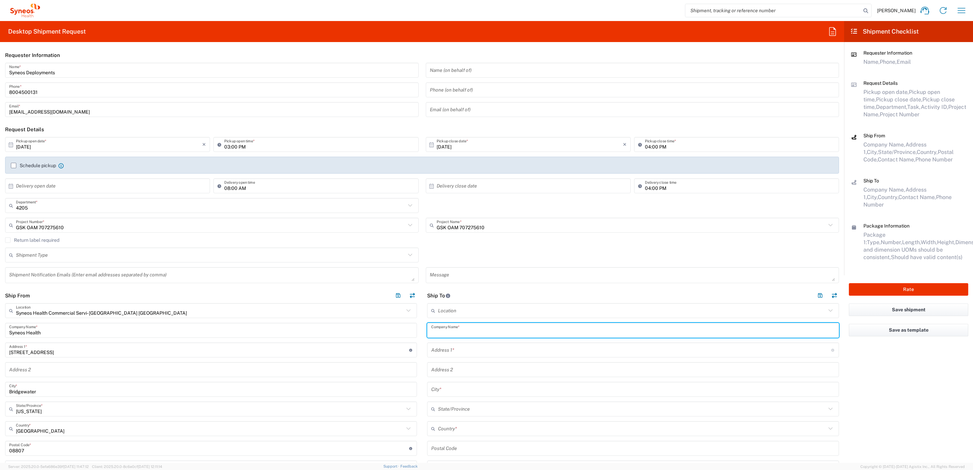
paste input "[PERSON_NAME]"
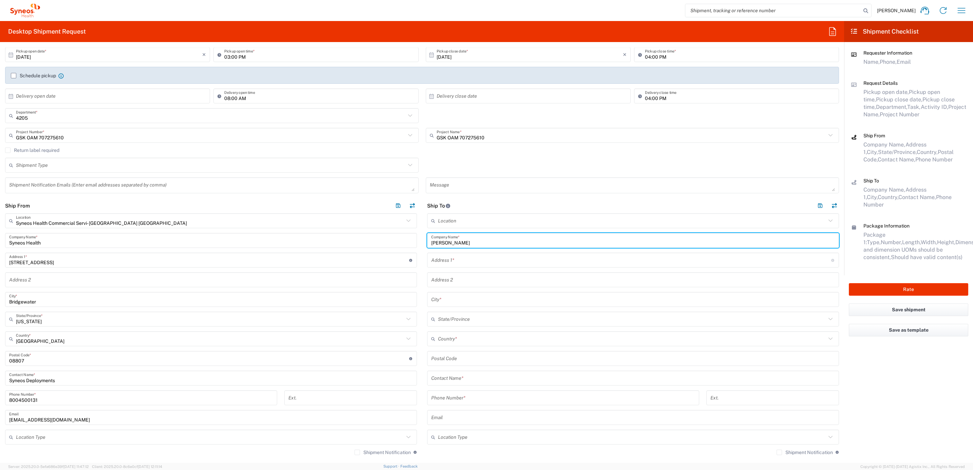
scroll to position [102, 0]
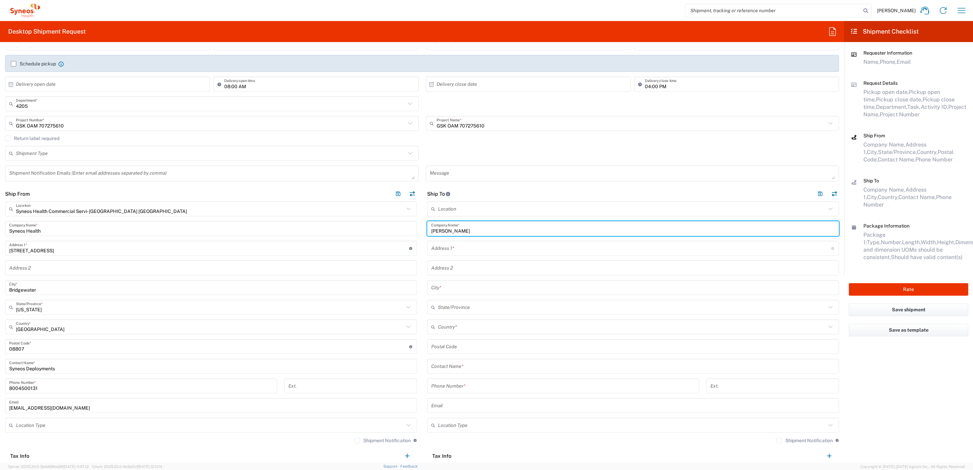
type input "[PERSON_NAME]"
click at [462, 369] on input "text" at bounding box center [633, 367] width 404 height 12
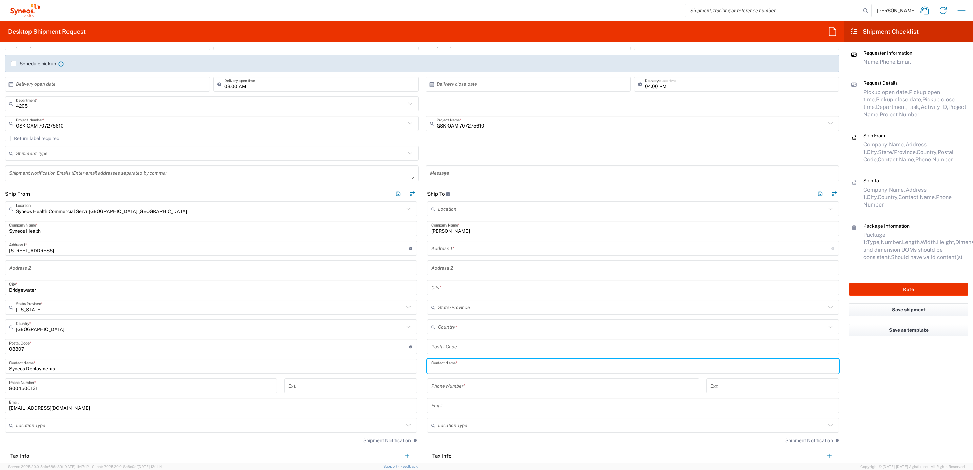
paste input "[PERSON_NAME]"
type input "[PERSON_NAME]"
click at [462, 248] on input "text" at bounding box center [631, 249] width 400 height 12
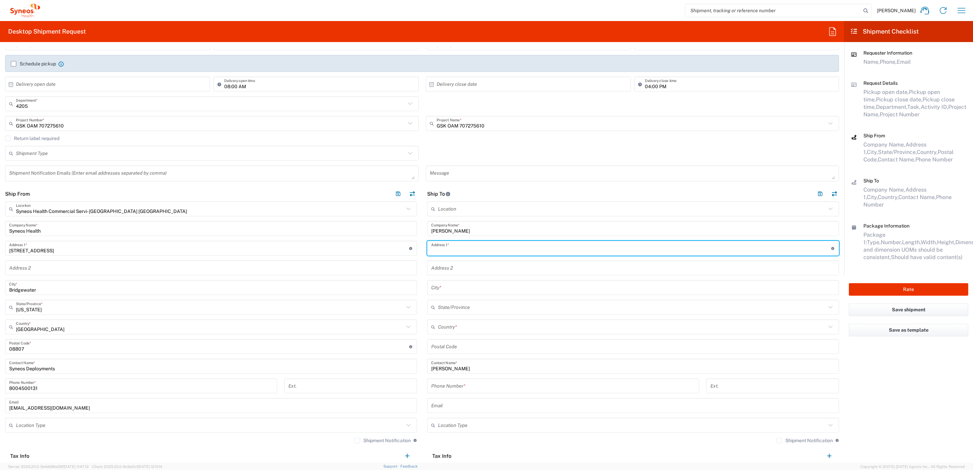
paste input "1757 131st Ct West"
type input "1757 131st Ct West"
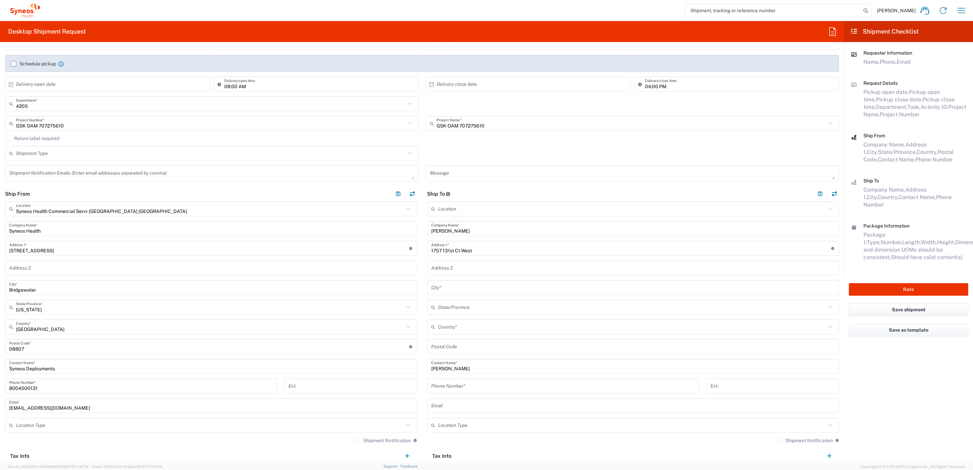
drag, startPoint x: 444, startPoint y: 344, endPoint x: 447, endPoint y: 343, distance: 3.7
click at [444, 344] on input "undefined" at bounding box center [633, 347] width 404 height 12
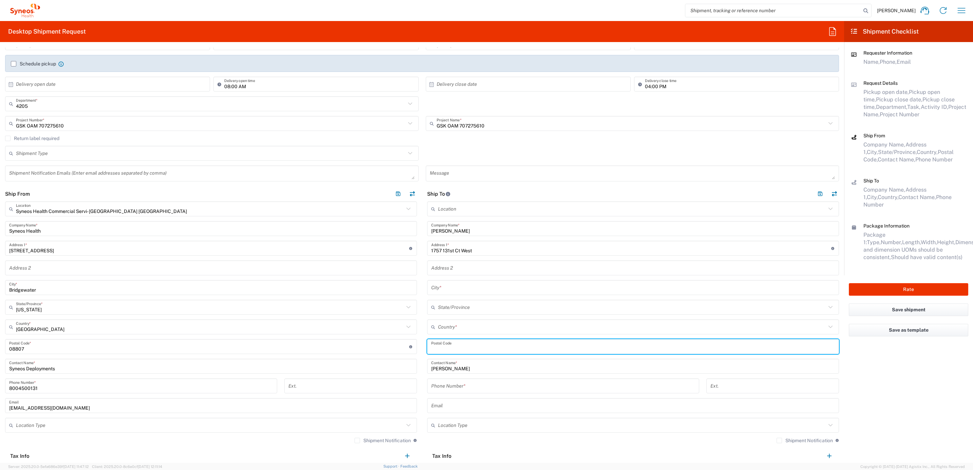
paste input "55068"
type input "55068"
click at [464, 316] on div "Location [PERSON_NAME] LLC-[GEOGRAPHIC_DATA] [GEOGRAPHIC_DATA] [GEOGRAPHIC_DATA…" at bounding box center [633, 343] width 412 height 282
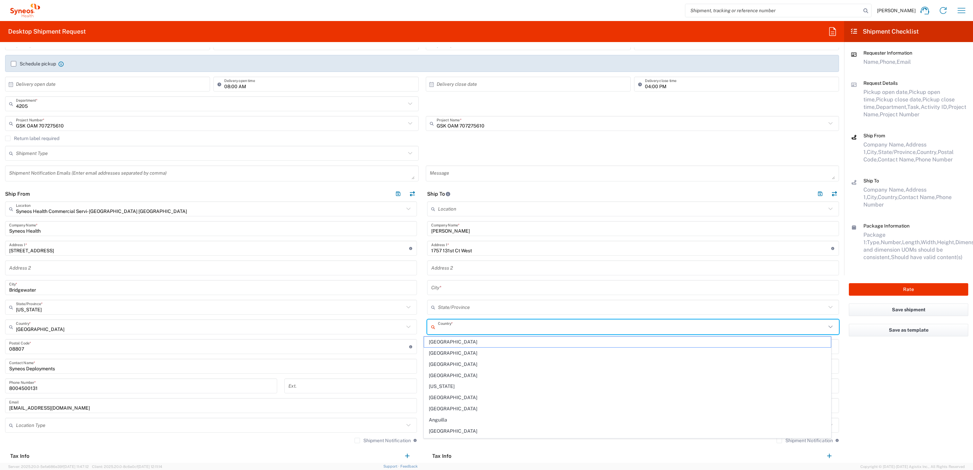
click at [460, 326] on input "text" at bounding box center [632, 327] width 388 height 12
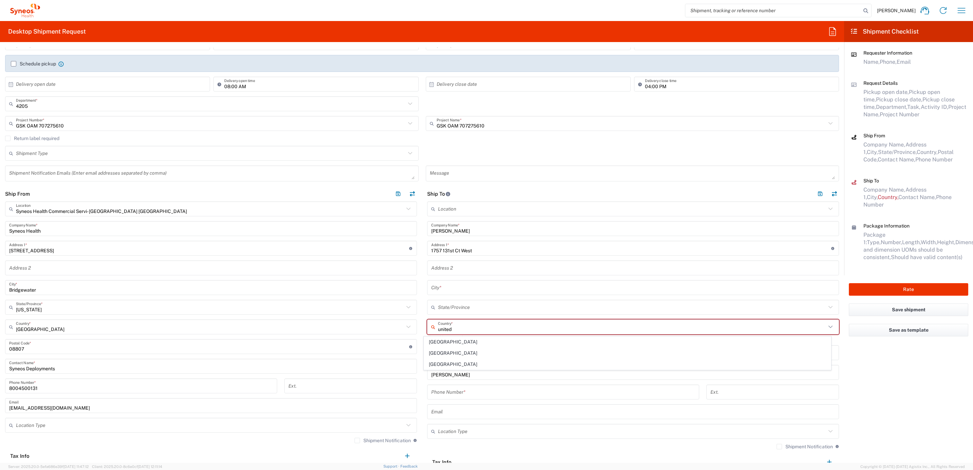
drag, startPoint x: 457, startPoint y: 362, endPoint x: 455, endPoint y: 358, distance: 4.3
click at [457, 362] on span "[GEOGRAPHIC_DATA]" at bounding box center [627, 364] width 407 height 11
type input "[GEOGRAPHIC_DATA]"
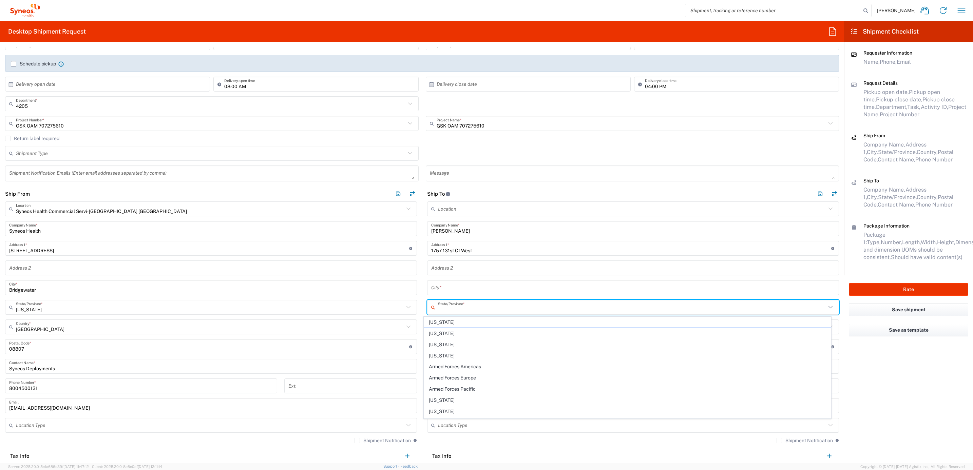
click at [447, 311] on input "text" at bounding box center [632, 308] width 388 height 12
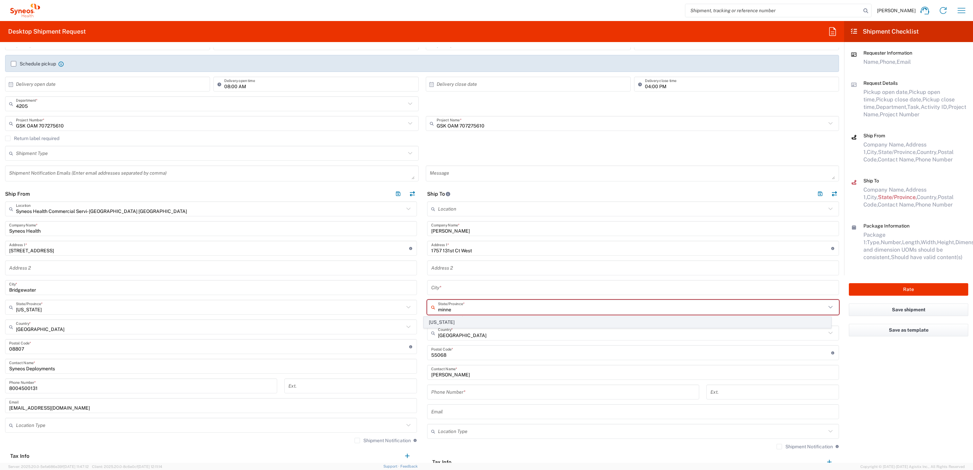
click at [443, 321] on span "[US_STATE]" at bounding box center [627, 322] width 407 height 11
type input "[US_STATE]"
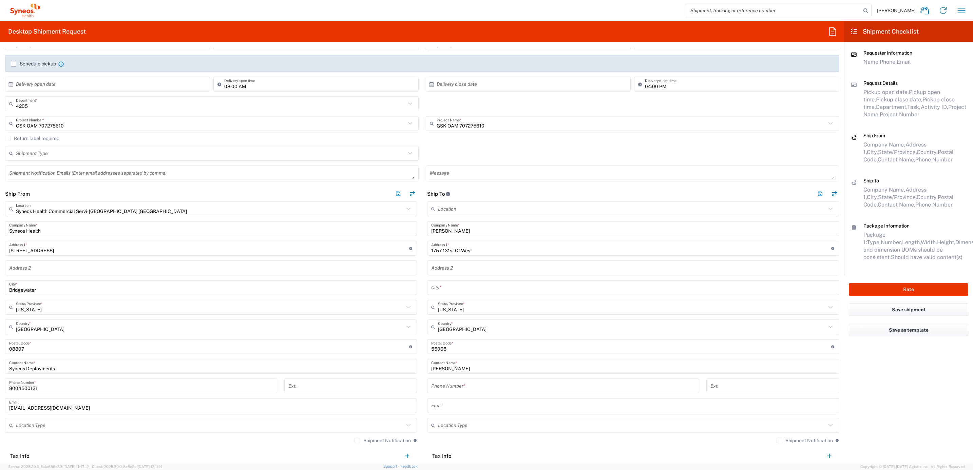
click at [453, 386] on input "tel" at bounding box center [563, 386] width 264 height 12
paste input "[PHONE_NUMBER]"
type input "[PHONE_NUMBER]"
click at [437, 281] on div "City *" at bounding box center [633, 287] width 412 height 15
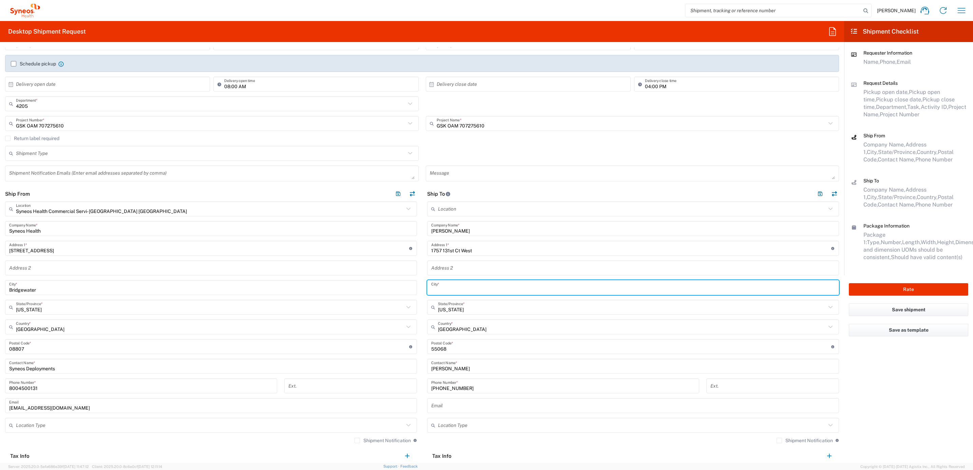
click at [436, 288] on input "text" at bounding box center [633, 288] width 404 height 12
type input "Rosemount"
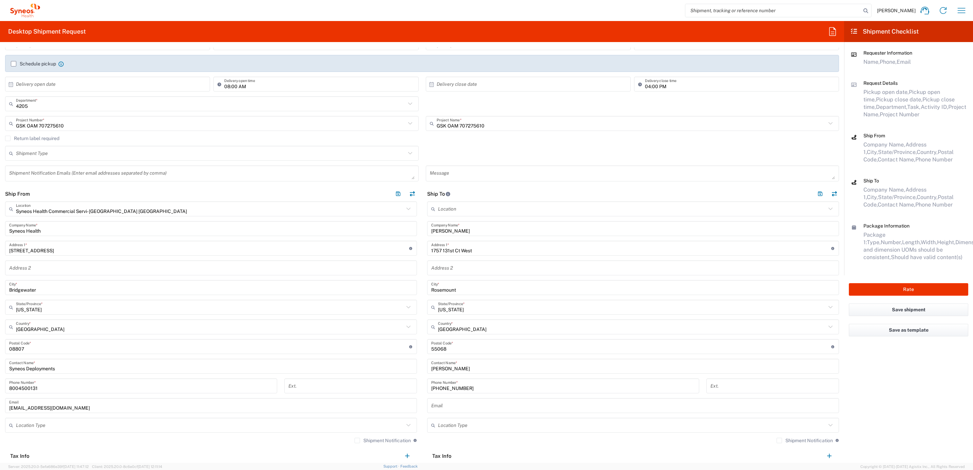
click at [411, 306] on div "[US_STATE][GEOGRAPHIC_DATA]/Province *" at bounding box center [211, 307] width 412 height 15
click at [415, 286] on main "Syneos Health Commercial Servi- [GEOGRAPHIC_DATA] [GEOGRAPHIC_DATA] Location Sy…" at bounding box center [211, 343] width 422 height 282
type input "[US_STATE]"
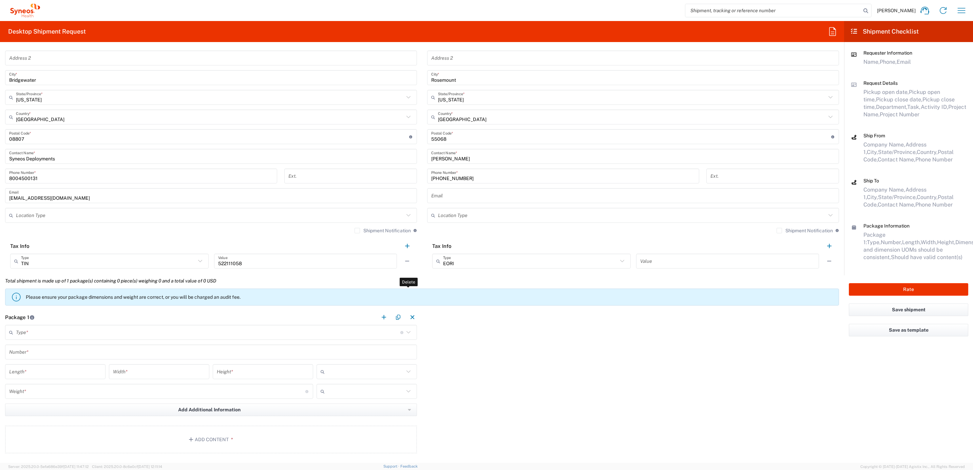
scroll to position [356, 0]
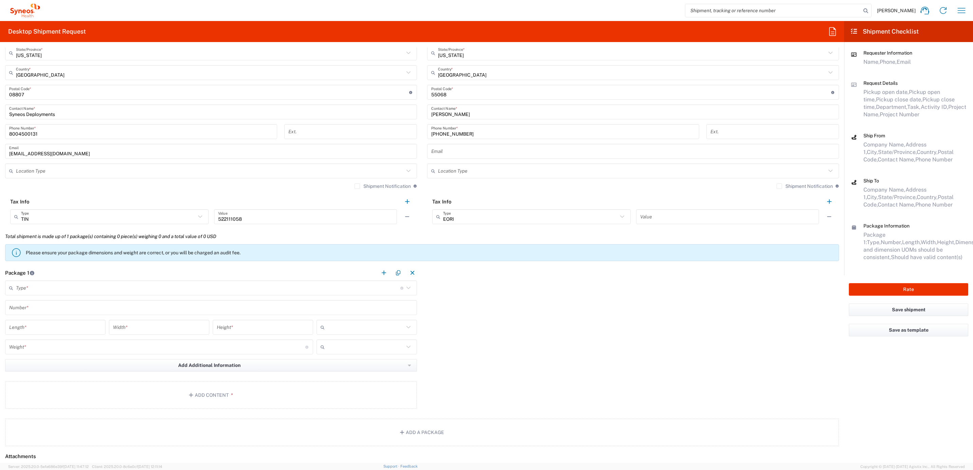
click at [46, 290] on input "text" at bounding box center [208, 288] width 385 height 12
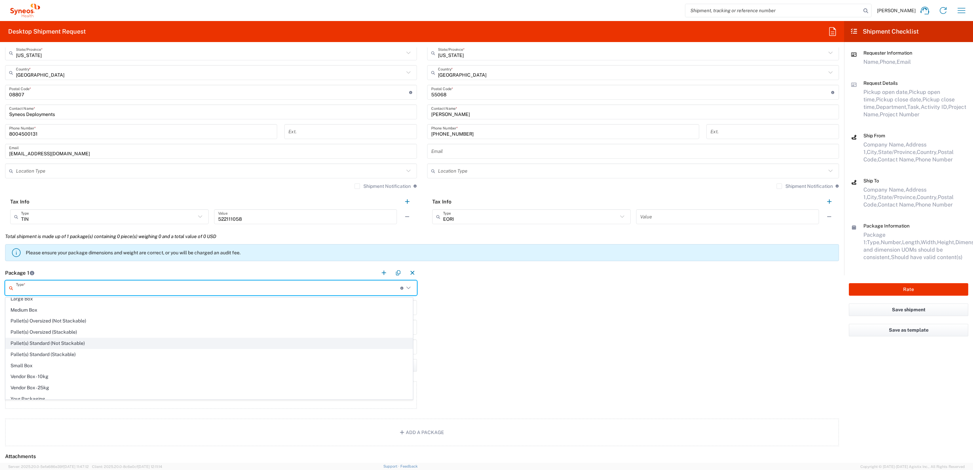
scroll to position [24, 0]
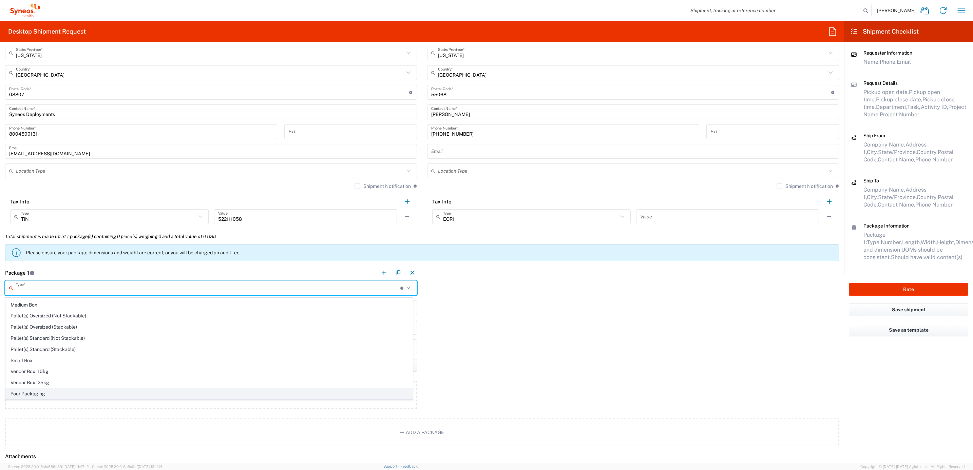
click at [58, 393] on span "Your Packaging" at bounding box center [209, 394] width 407 height 11
type input "Your Packaging"
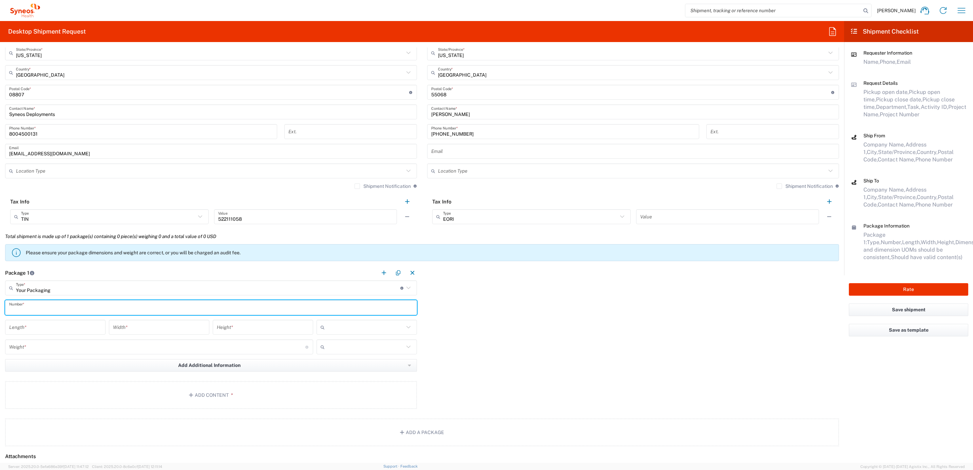
click at [43, 306] on input "text" at bounding box center [211, 308] width 404 height 12
type input "1"
click at [56, 336] on div "Length *" at bounding box center [55, 330] width 104 height 20
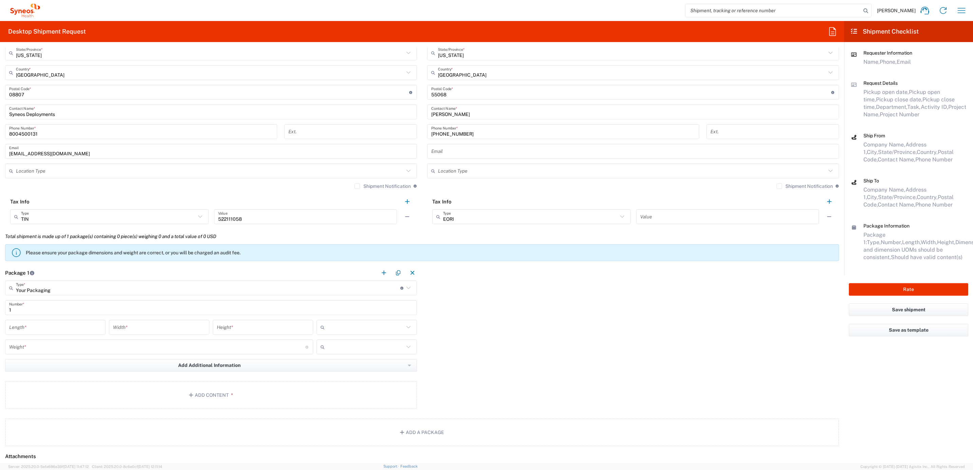
click at [54, 329] on input "number" at bounding box center [55, 328] width 92 height 12
type input "13.5"
type input "11"
type input "3"
click at [347, 324] on input "text" at bounding box center [366, 327] width 77 height 11
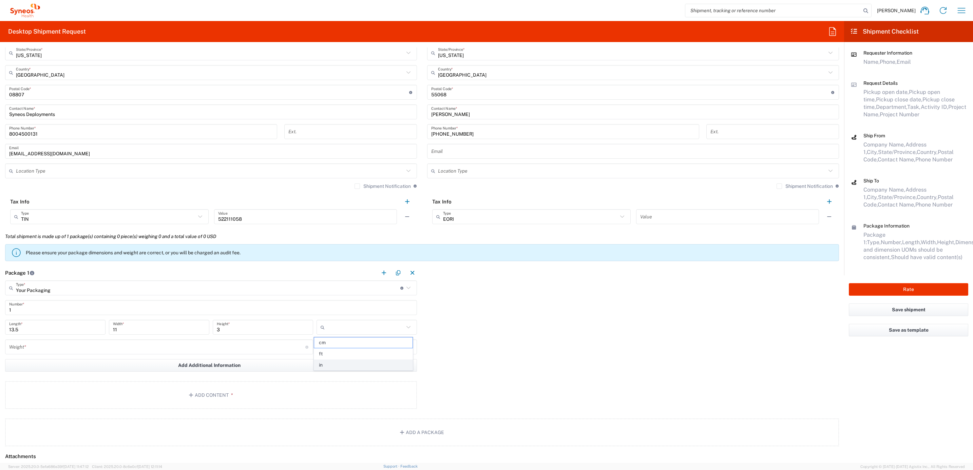
click at [335, 362] on span "in" at bounding box center [363, 365] width 98 height 11
type input "in"
click at [168, 346] on input "number" at bounding box center [157, 347] width 296 height 12
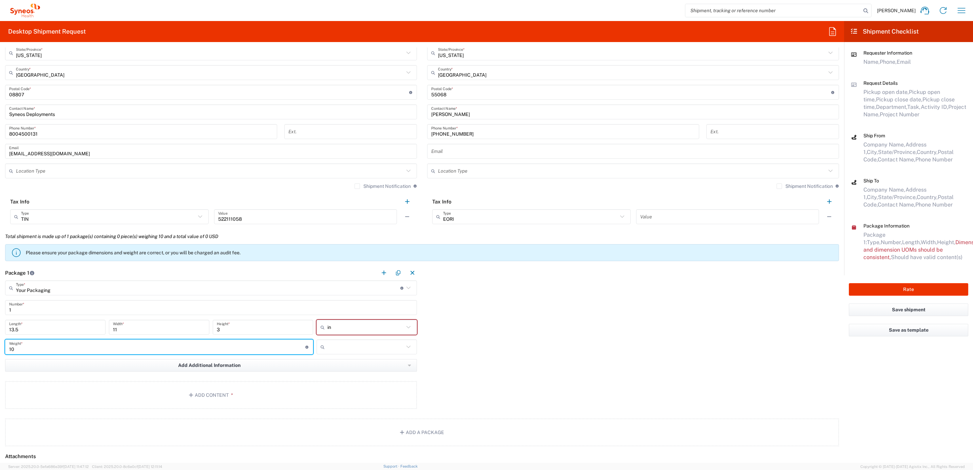
type input "10"
click at [332, 348] on input "text" at bounding box center [366, 347] width 77 height 11
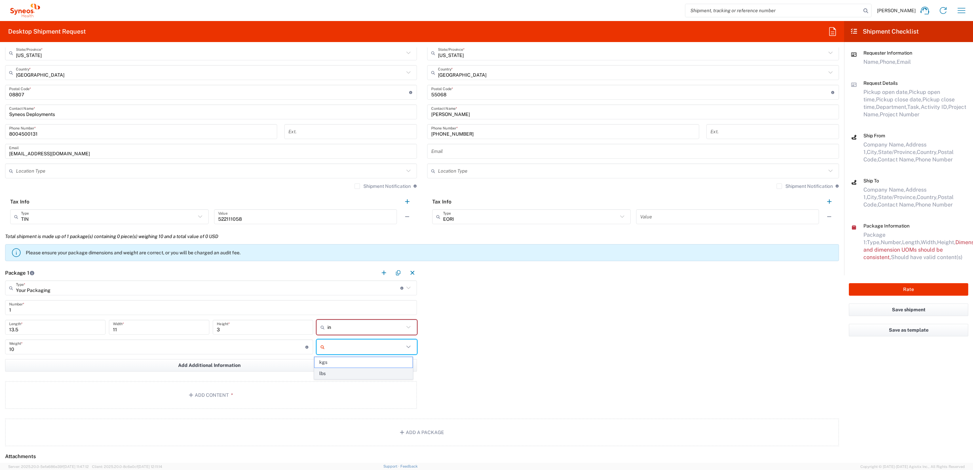
click at [338, 372] on span "lbs" at bounding box center [364, 374] width 98 height 11
type input "lbs"
click at [230, 404] on button "Add Content *" at bounding box center [211, 395] width 412 height 28
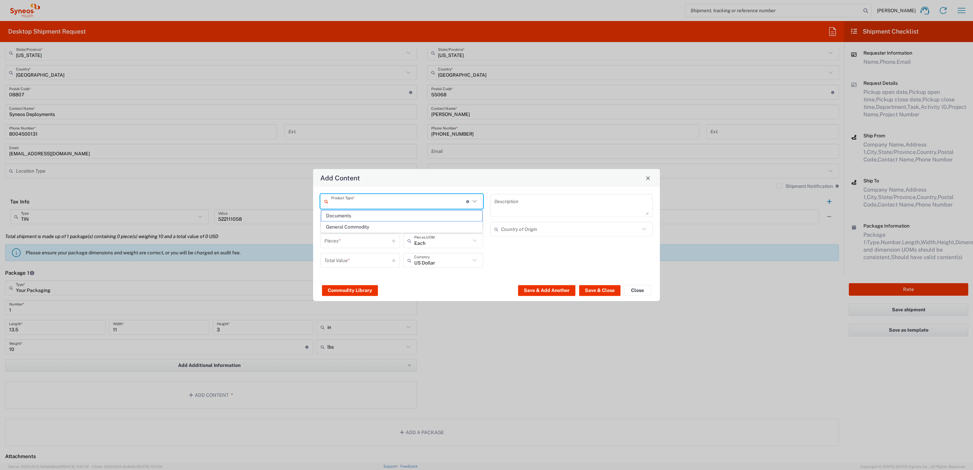
click at [360, 202] on input "text" at bounding box center [398, 201] width 135 height 12
click at [352, 223] on span "General Commodity" at bounding box center [401, 227] width 161 height 11
type input "General Commodity"
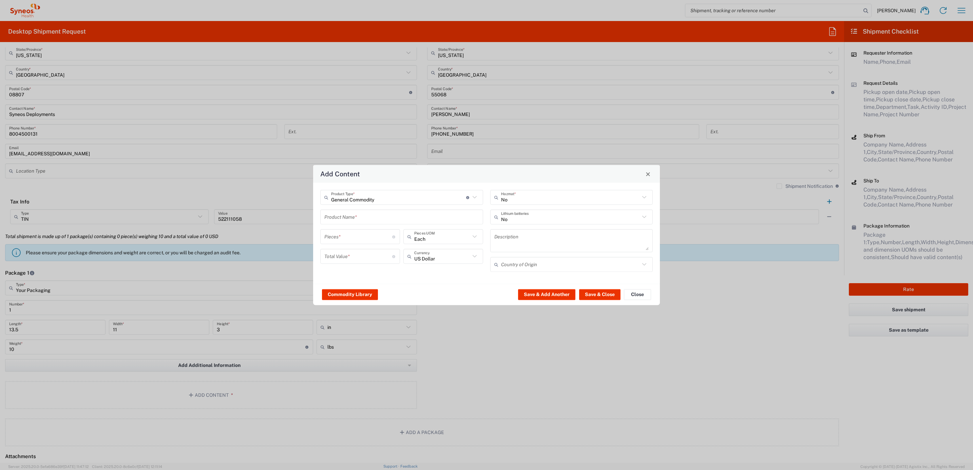
click at [354, 217] on input "text" at bounding box center [401, 217] width 155 height 12
type input "13" Otterbox iPad Case"
click at [352, 240] on input "number" at bounding box center [358, 237] width 68 height 12
type input "1"
click at [350, 249] on div "Total Value * Total value of all the pieces" at bounding box center [360, 256] width 80 height 15
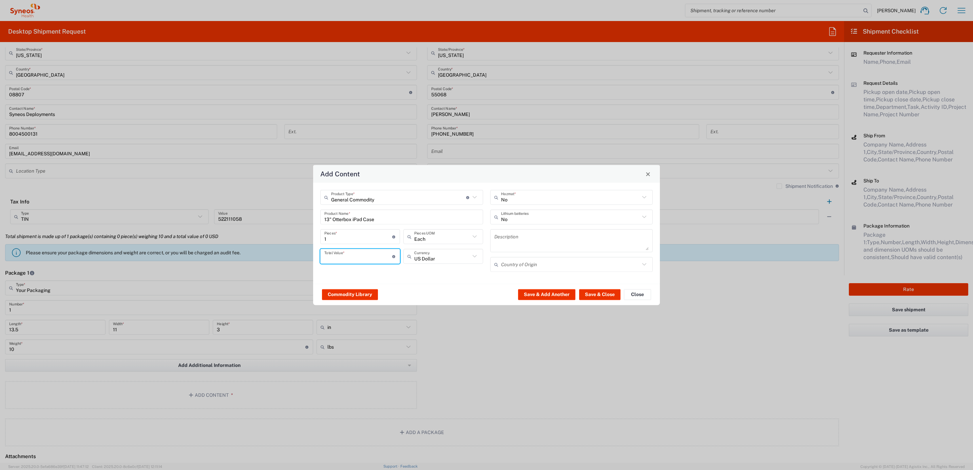
click at [350, 255] on input "number" at bounding box center [358, 256] width 68 height 12
type input "100"
click at [604, 291] on button "Save & Close" at bounding box center [599, 294] width 41 height 11
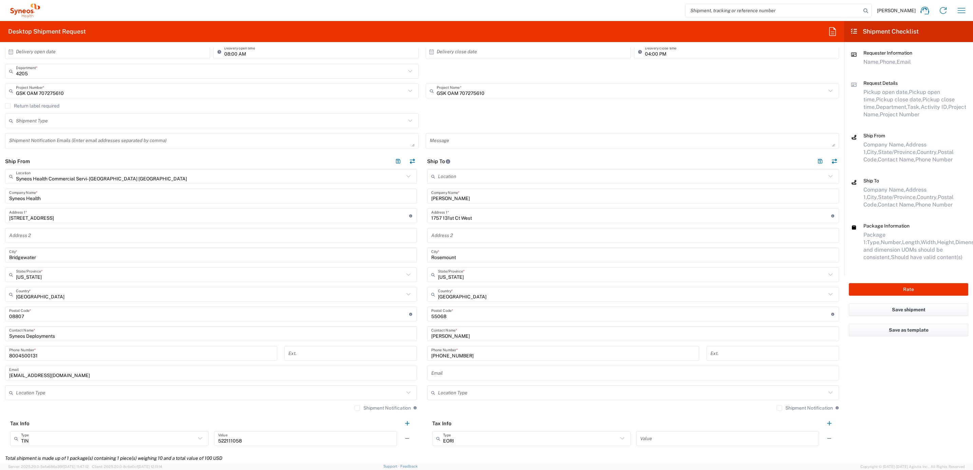
scroll to position [102, 0]
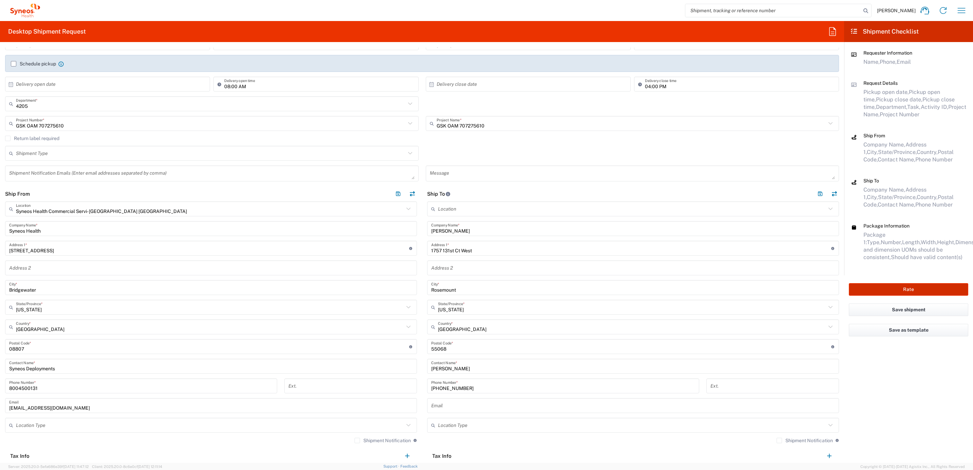
click at [879, 288] on button "Rate" at bounding box center [908, 289] width 119 height 13
type input "GSK OAM 707275610"
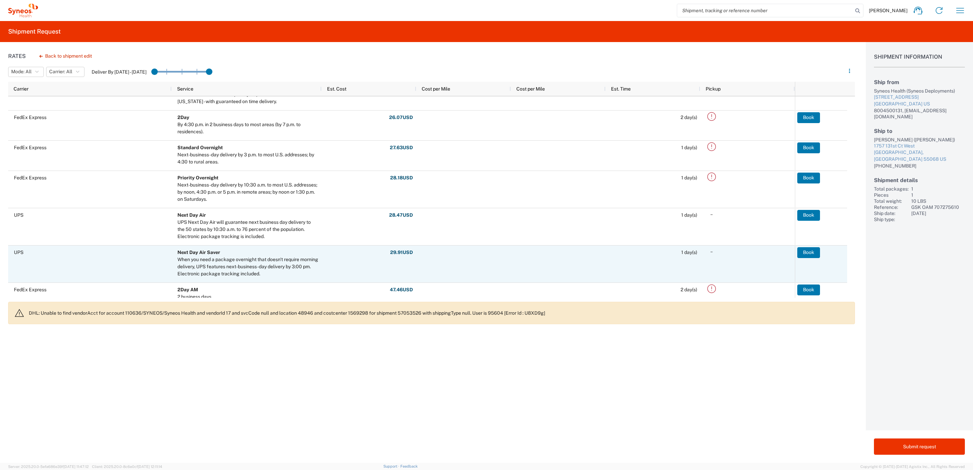
scroll to position [153, 0]
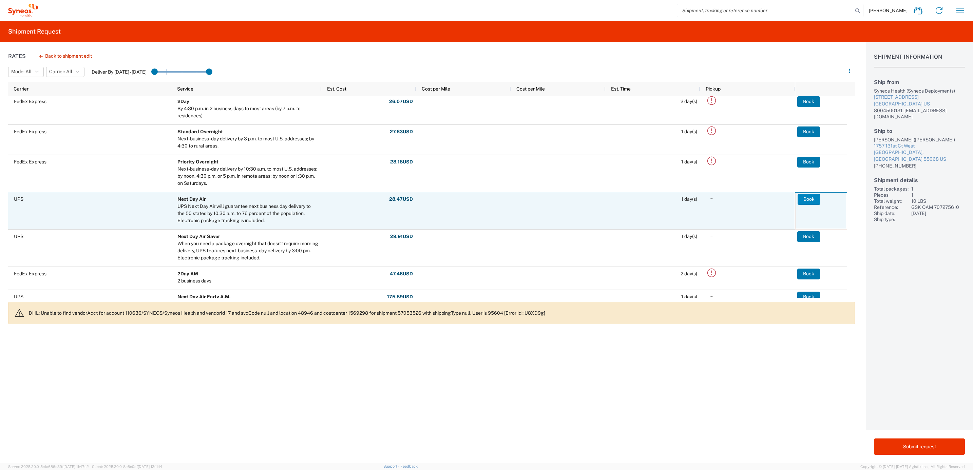
click at [807, 202] on button "Book" at bounding box center [809, 199] width 23 height 11
